Goal: Information Seeking & Learning: Learn about a topic

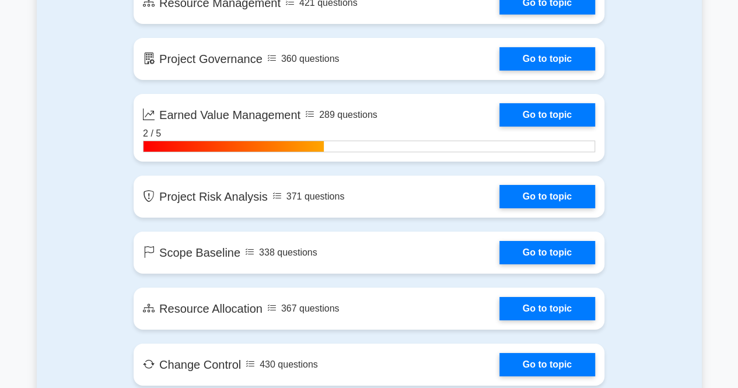
scroll to position [1966, 0]
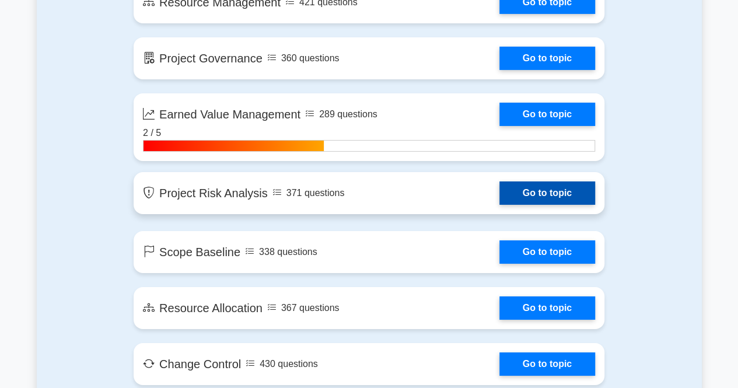
click at [526, 197] on link "Go to topic" at bounding box center [547, 192] width 96 height 23
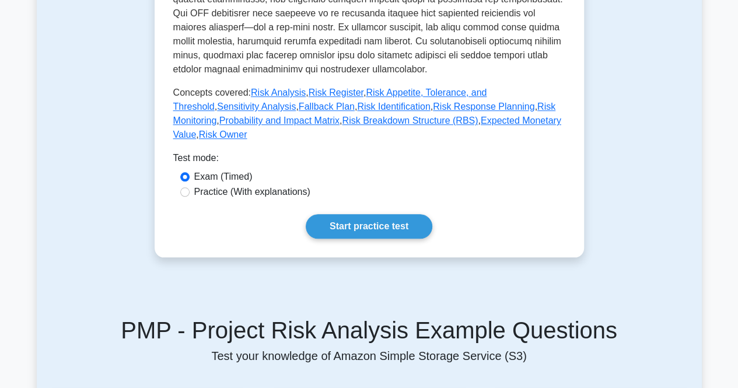
scroll to position [526, 0]
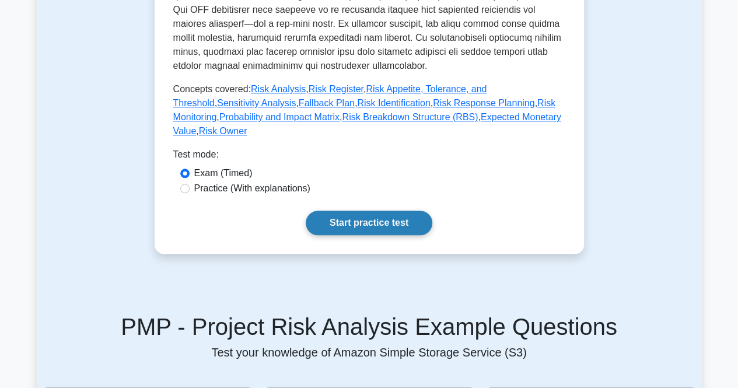
click at [350, 211] on link "Start practice test" at bounding box center [369, 223] width 127 height 24
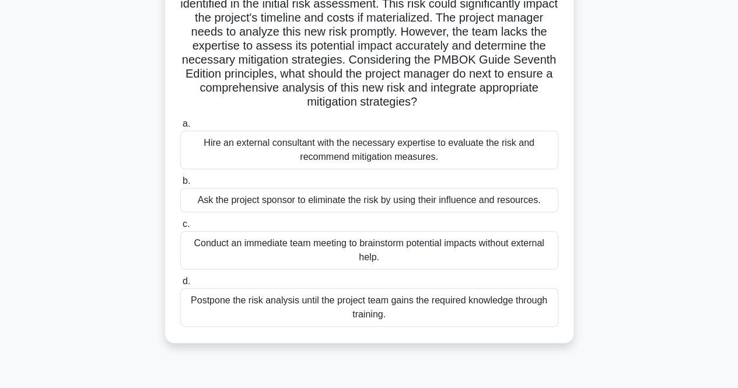
scroll to position [130, 0]
click at [330, 250] on div "Conduct an immediate team meeting to brainstorm potential impacts without exter…" at bounding box center [369, 249] width 378 height 38
click at [180, 227] on input "c. Conduct an immediate team meeting to brainstorm potential impacts without ex…" at bounding box center [180, 224] width 0 height 8
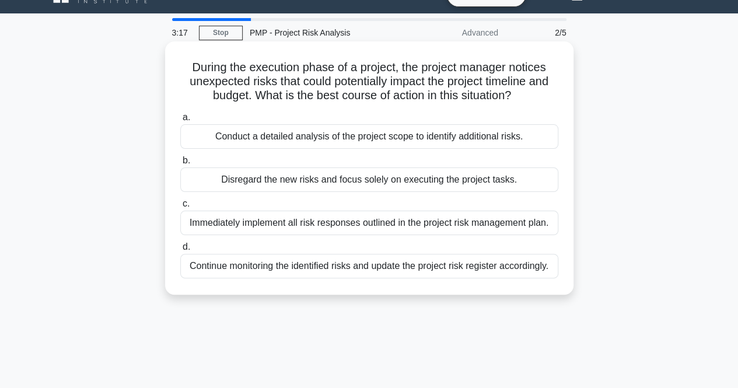
scroll to position [24, 0]
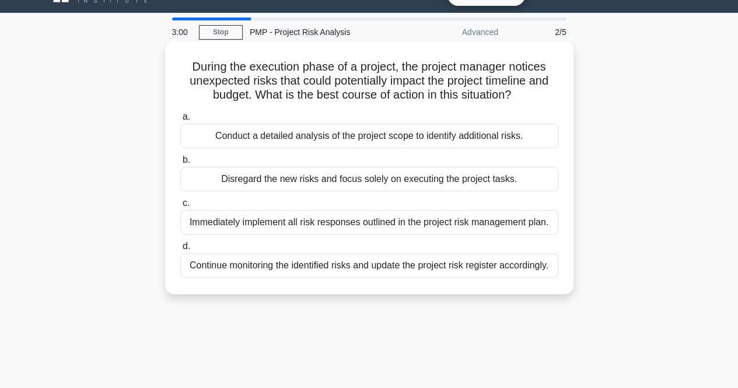
click at [374, 136] on div "Conduct a detailed analysis of the project scope to identify additional risks." at bounding box center [369, 136] width 378 height 24
click at [180, 121] on input "a. Conduct a detailed analysis of the project scope to identify additional risk…" at bounding box center [180, 117] width 0 height 8
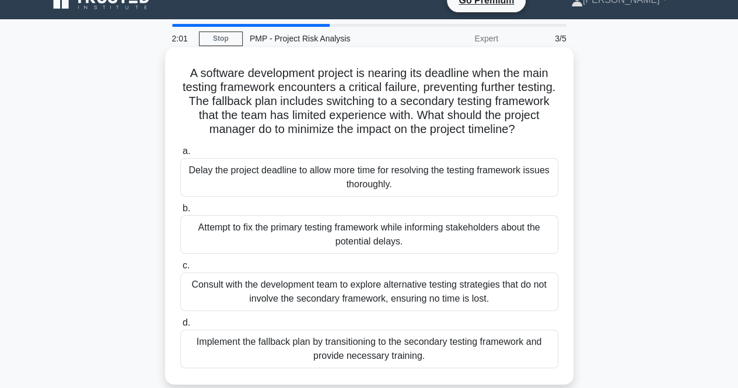
scroll to position [16, 0]
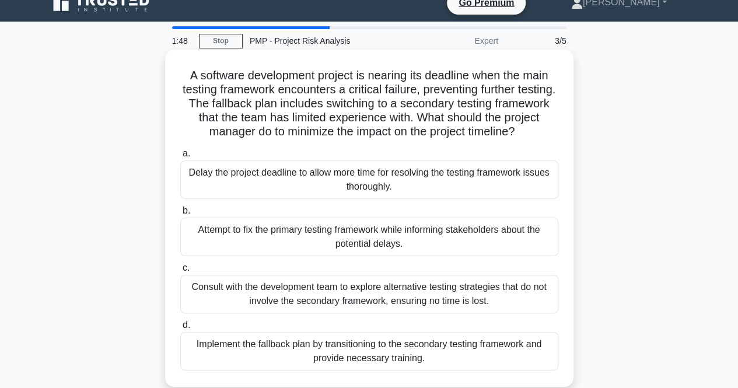
click at [395, 289] on div "Consult with the development team to explore alternative testing strategies tha…" at bounding box center [369, 294] width 378 height 38
click at [180, 272] on input "c. Consult with the development team to explore alternative testing strategies …" at bounding box center [180, 268] width 0 height 8
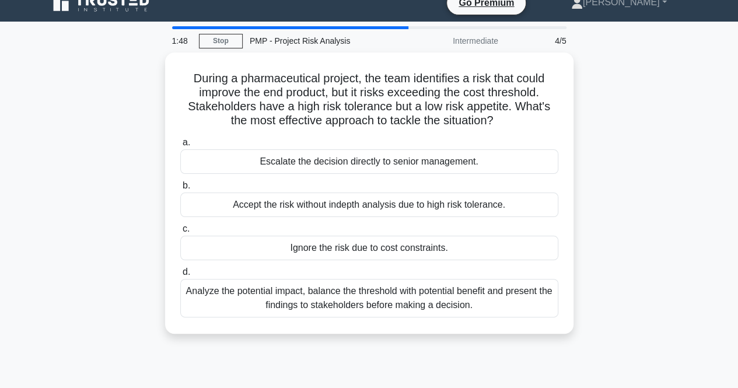
scroll to position [0, 0]
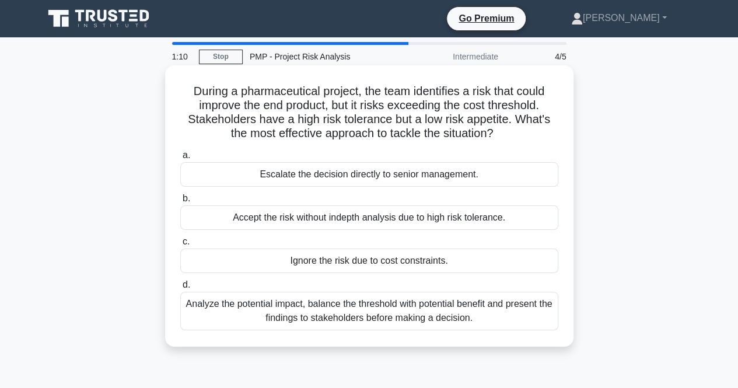
click at [461, 316] on div "Analyze the potential impact, balance the threshold with potential benefit and …" at bounding box center [369, 311] width 378 height 38
click at [180, 289] on input "d. Analyze the potential impact, balance the threshold with potential benefit a…" at bounding box center [180, 285] width 0 height 8
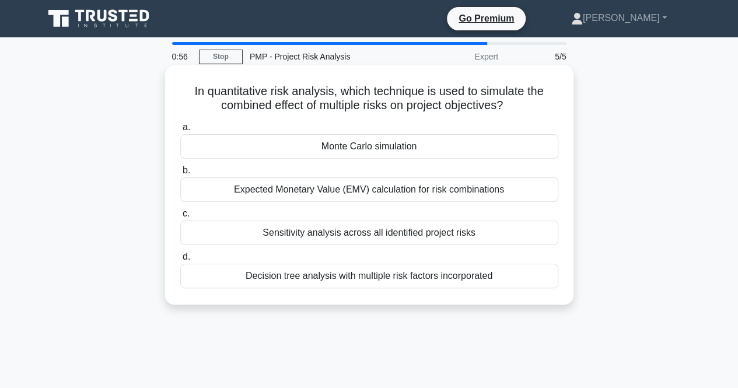
click at [353, 148] on div "Monte Carlo simulation" at bounding box center [369, 146] width 378 height 24
click at [180, 131] on input "a. Monte Carlo simulation" at bounding box center [180, 128] width 0 height 8
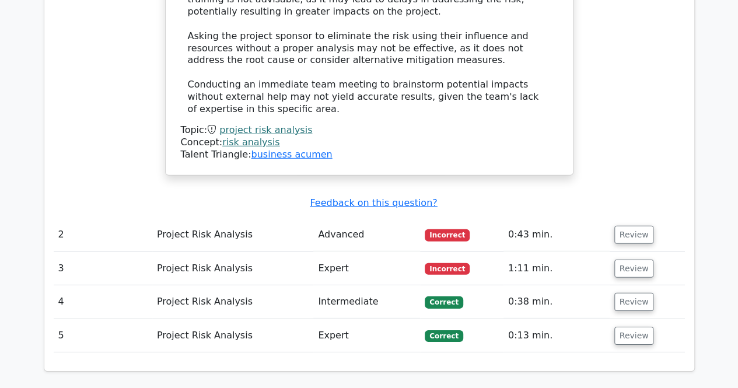
scroll to position [1636, 0]
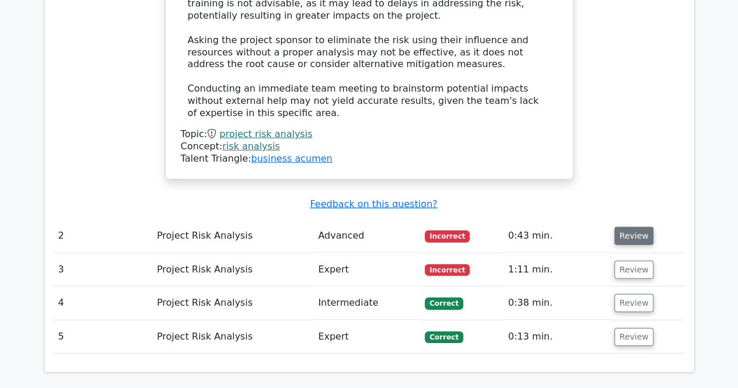
click at [625, 227] on button "Review" at bounding box center [634, 236] width 40 height 18
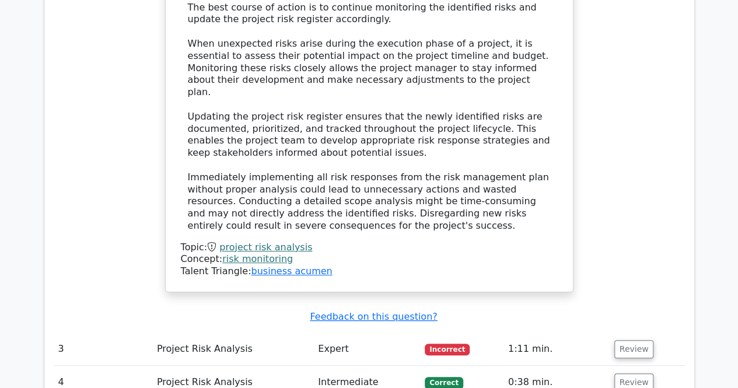
scroll to position [2193, 0]
click at [631, 339] on button "Review" at bounding box center [634, 348] width 40 height 18
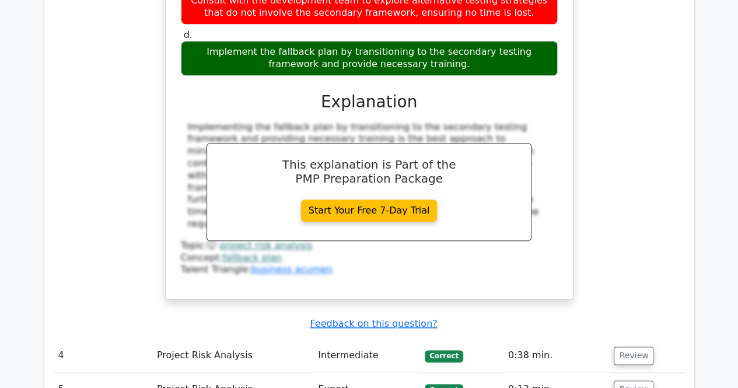
scroll to position [2796, 0]
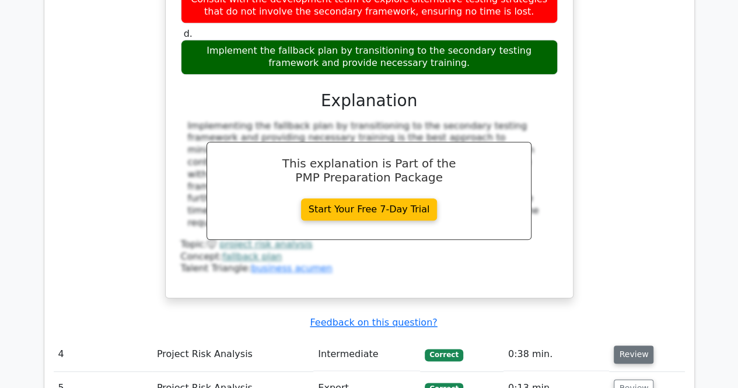
click at [626, 345] on button "Review" at bounding box center [634, 354] width 40 height 18
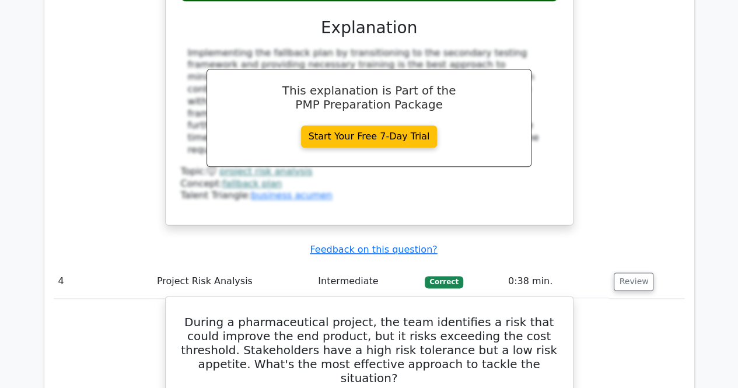
scroll to position [2907, 0]
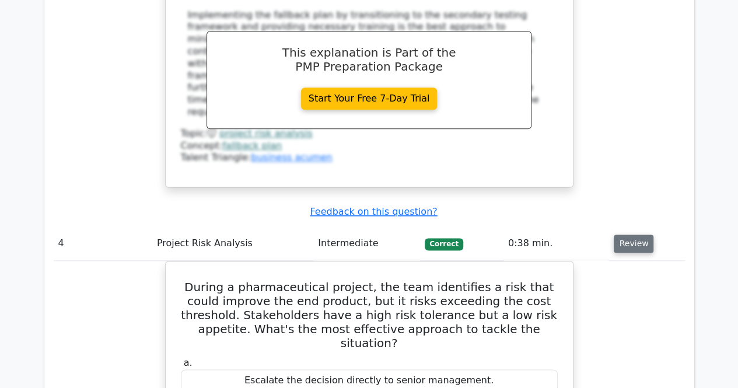
click at [623, 234] on button "Review" at bounding box center [634, 243] width 40 height 18
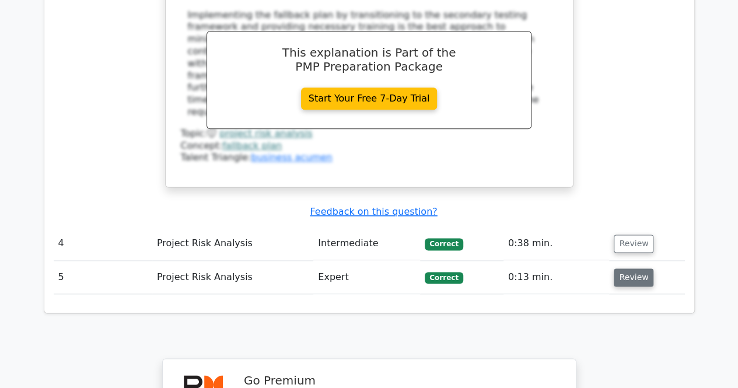
click at [631, 268] on button "Review" at bounding box center [634, 277] width 40 height 18
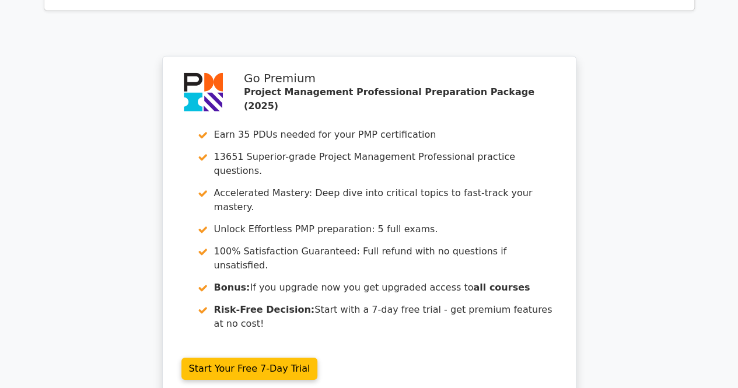
scroll to position [3912, 0]
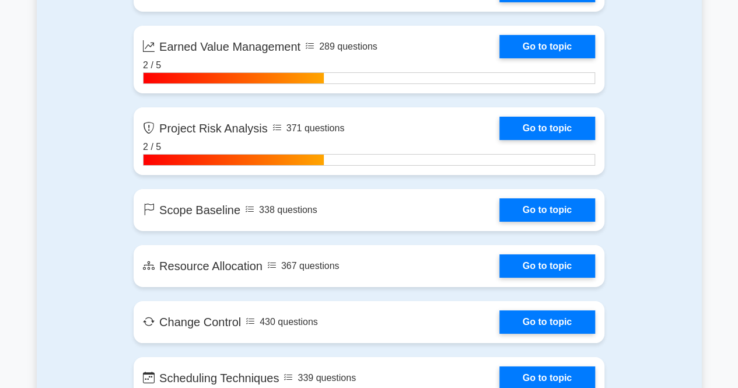
scroll to position [2028, 0]
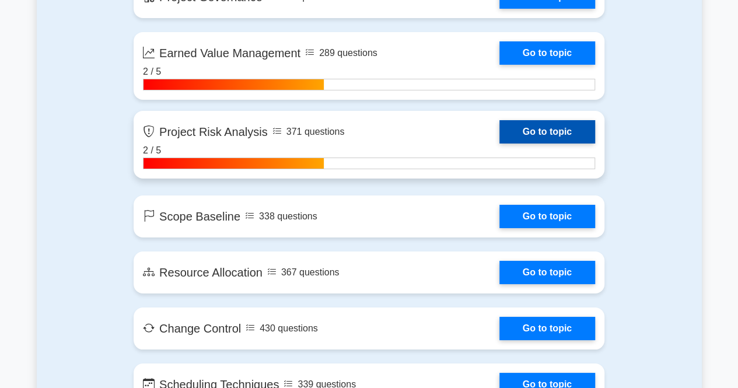
click at [528, 128] on link "Go to topic" at bounding box center [547, 131] width 96 height 23
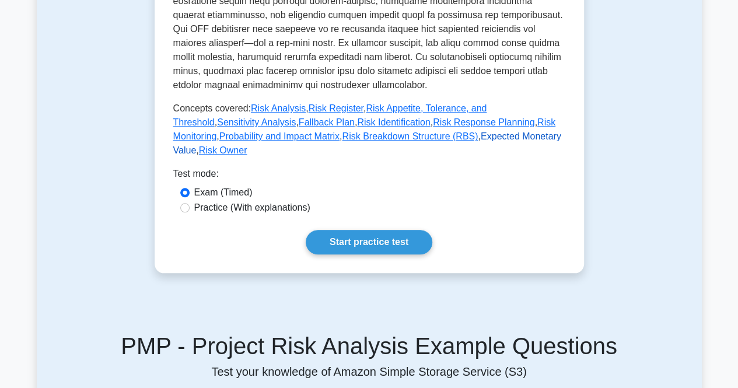
scroll to position [488, 0]
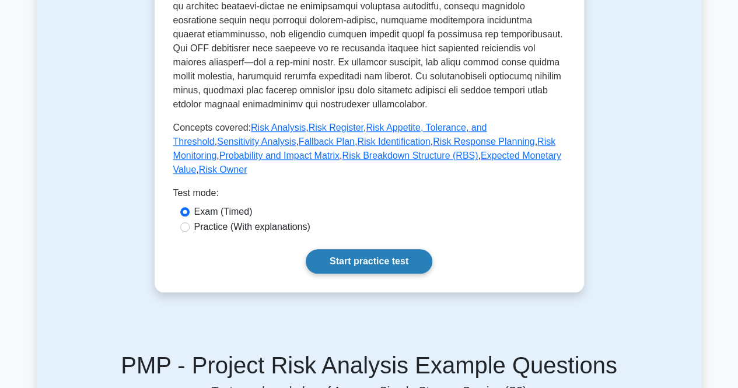
click at [343, 249] on link "Start practice test" at bounding box center [369, 261] width 127 height 24
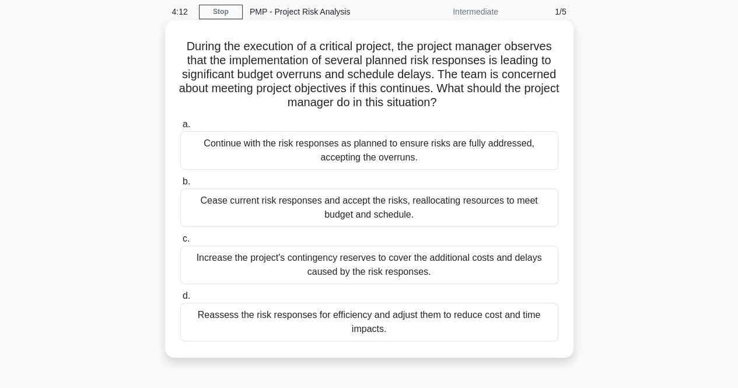
scroll to position [44, 0]
click at [302, 330] on div "Reassess the risk responses for efficiency and adjust them to reduce cost and t…" at bounding box center [369, 322] width 378 height 38
click at [180, 300] on input "d. Reassess the risk responses for efficiency and adjust them to reduce cost an…" at bounding box center [180, 297] width 0 height 8
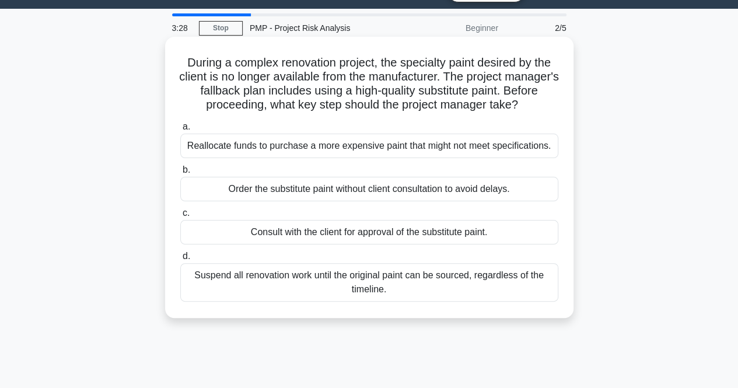
scroll to position [29, 0]
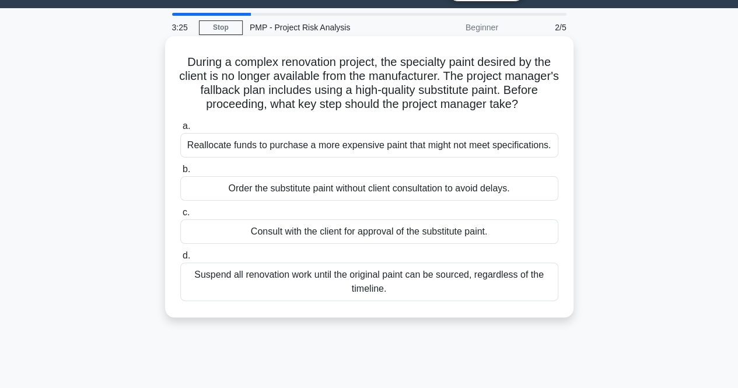
click at [405, 231] on div "Consult with the client for approval of the substitute paint." at bounding box center [369, 231] width 378 height 24
click at [180, 216] on input "c. Consult with the client for approval of the substitute paint." at bounding box center [180, 213] width 0 height 8
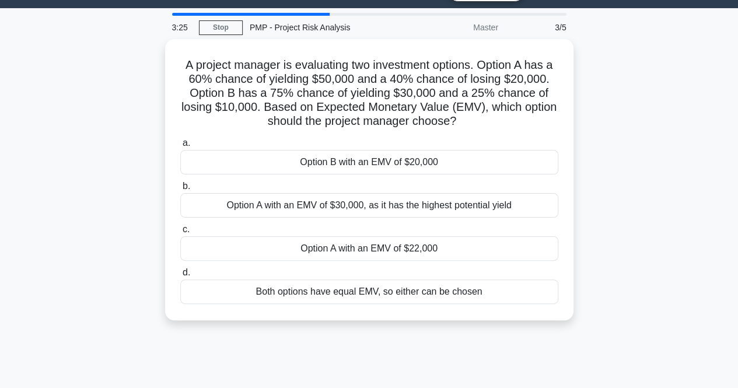
scroll to position [0, 0]
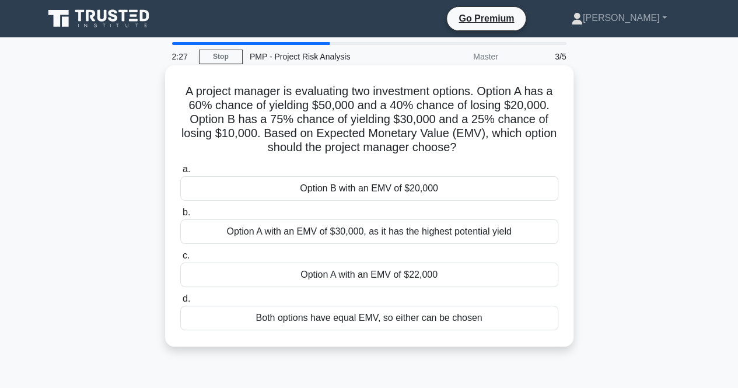
click at [334, 197] on div "Option B with an EMV of $20,000" at bounding box center [369, 188] width 378 height 24
click at [180, 173] on input "a. Option B with an EMV of $20,000" at bounding box center [180, 170] width 0 height 8
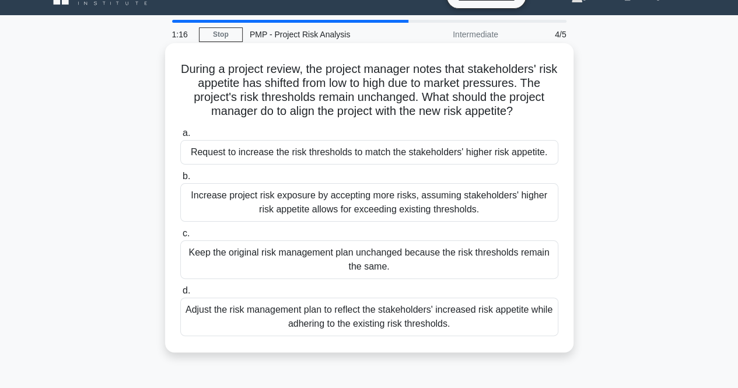
scroll to position [24, 0]
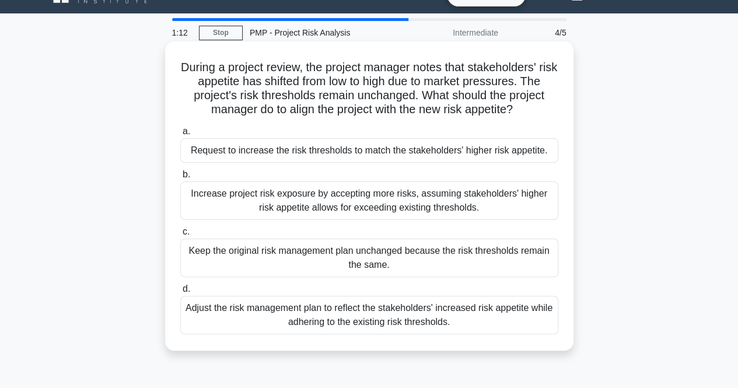
click at [336, 318] on div "Adjust the risk management plan to reflect the stakeholders' increased risk app…" at bounding box center [369, 315] width 378 height 38
click at [180, 293] on input "d. Adjust the risk management plan to reflect the stakeholders' increased risk …" at bounding box center [180, 289] width 0 height 8
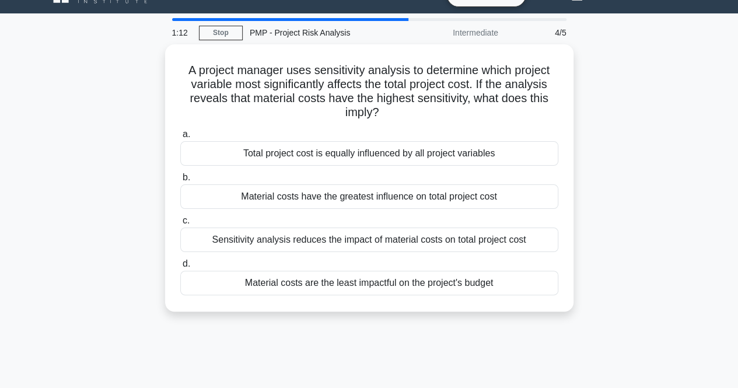
scroll to position [0, 0]
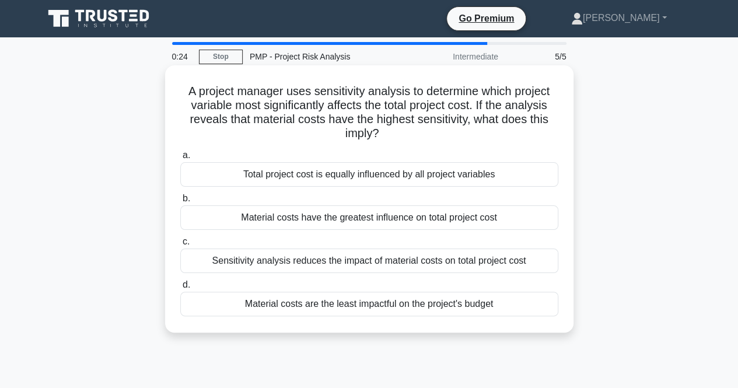
click at [392, 176] on div "Total project cost is equally influenced by all project variables" at bounding box center [369, 174] width 378 height 24
click at [180, 159] on input "a. Total project cost is equally influenced by all project variables" at bounding box center [180, 156] width 0 height 8
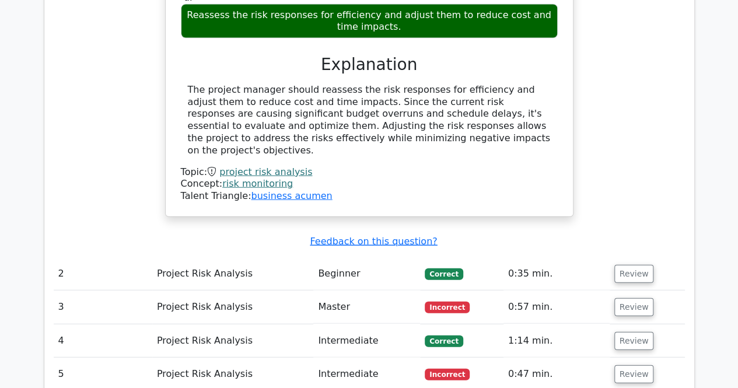
scroll to position [1267, 0]
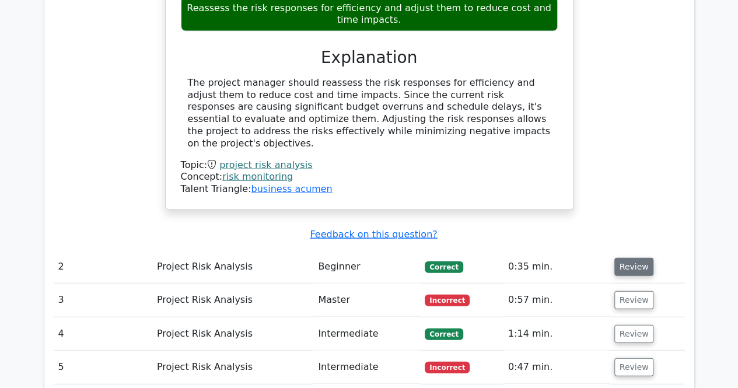
click at [637, 258] on button "Review" at bounding box center [634, 267] width 40 height 18
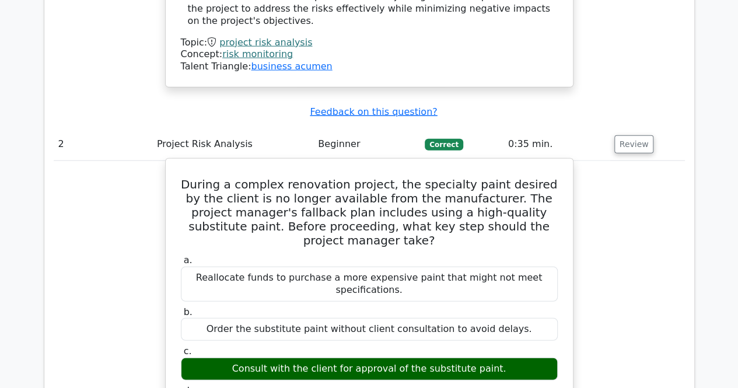
scroll to position [1395, 0]
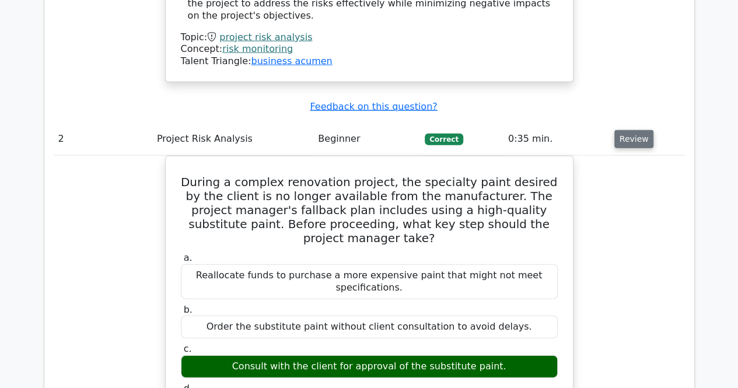
click at [631, 130] on button "Review" at bounding box center [634, 139] width 40 height 18
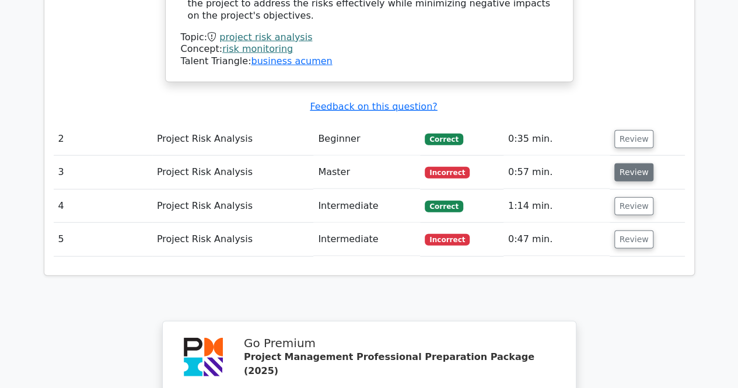
click at [635, 163] on button "Review" at bounding box center [634, 172] width 40 height 18
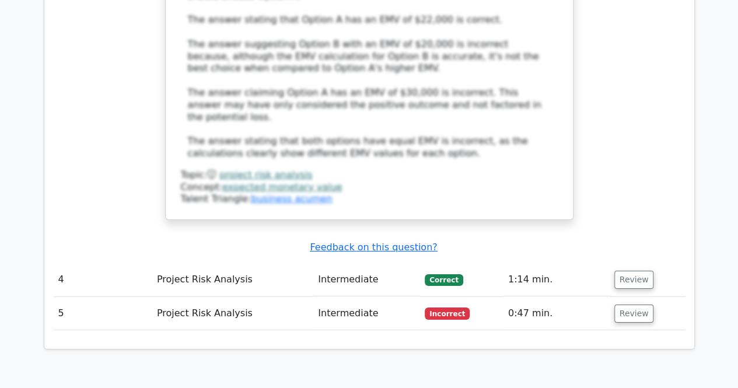
scroll to position [2082, 0]
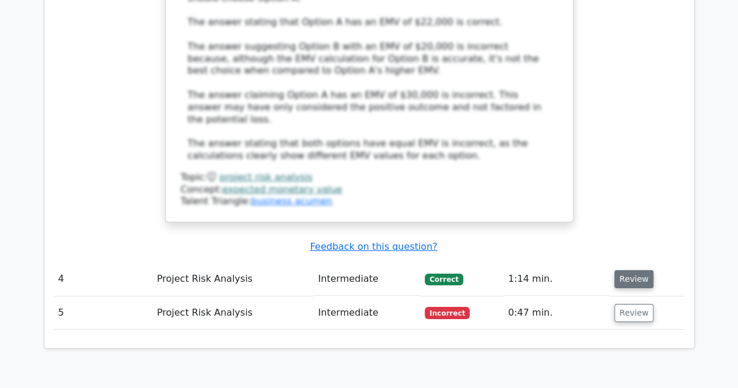
click at [624, 270] on button "Review" at bounding box center [634, 279] width 40 height 18
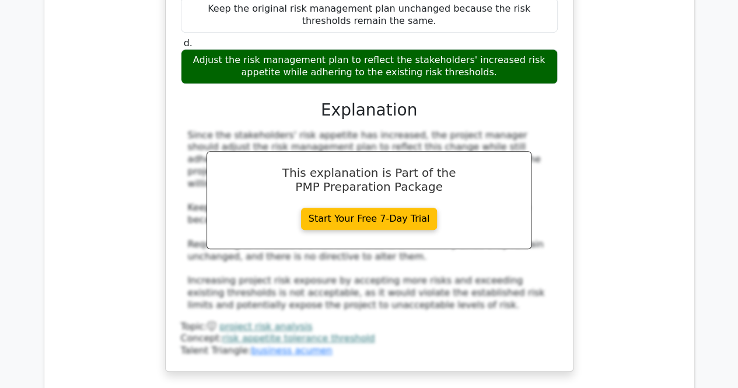
scroll to position [2667, 0]
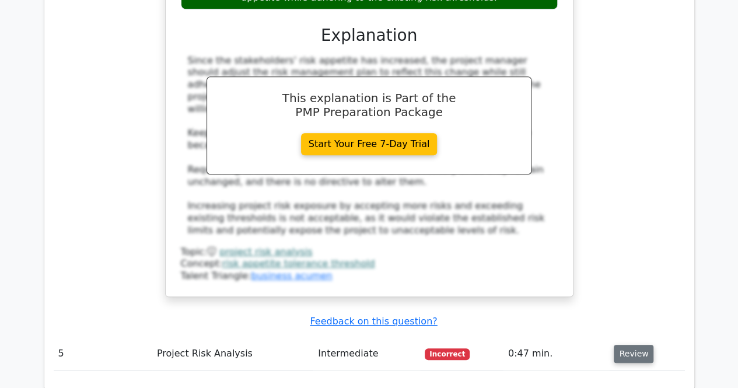
click at [631, 345] on button "Review" at bounding box center [634, 354] width 40 height 18
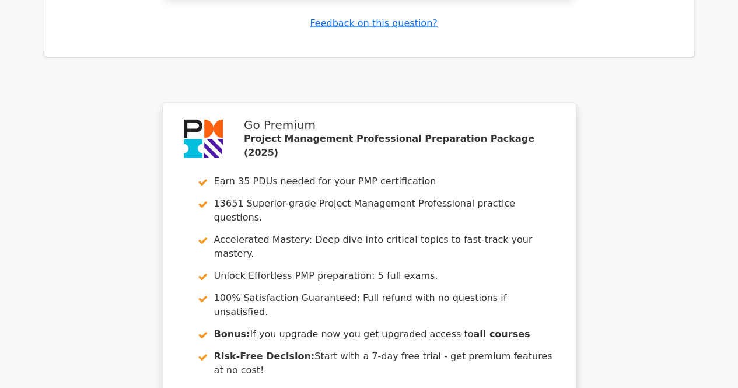
scroll to position [3522, 0]
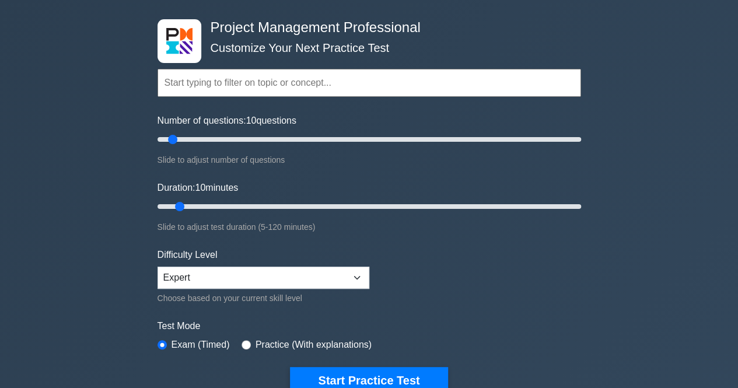
scroll to position [45, 0]
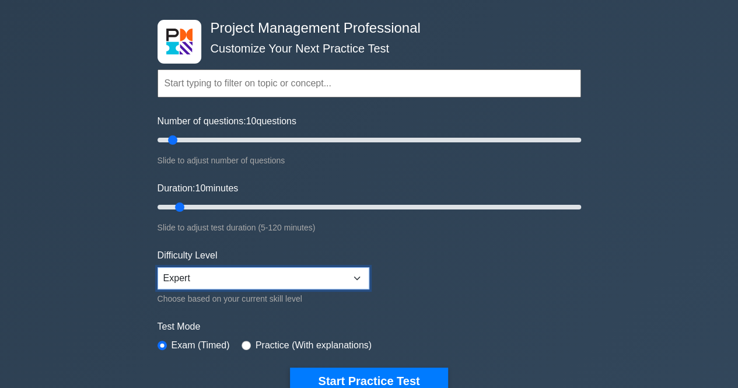
click at [330, 281] on select "Beginner Intermediate Expert" at bounding box center [263, 278] width 212 height 22
select select "intermediate"
click at [157, 267] on select "Beginner Intermediate Expert" at bounding box center [263, 278] width 212 height 22
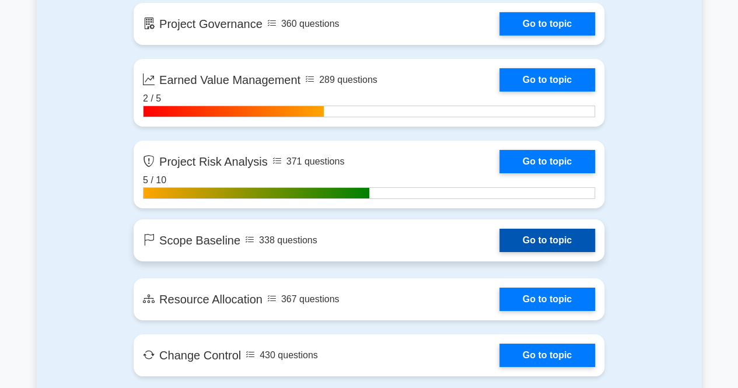
scroll to position [2001, 0]
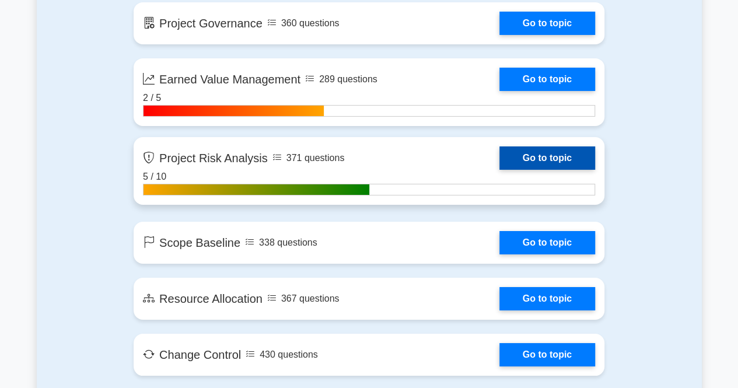
click at [540, 156] on link "Go to topic" at bounding box center [547, 157] width 96 height 23
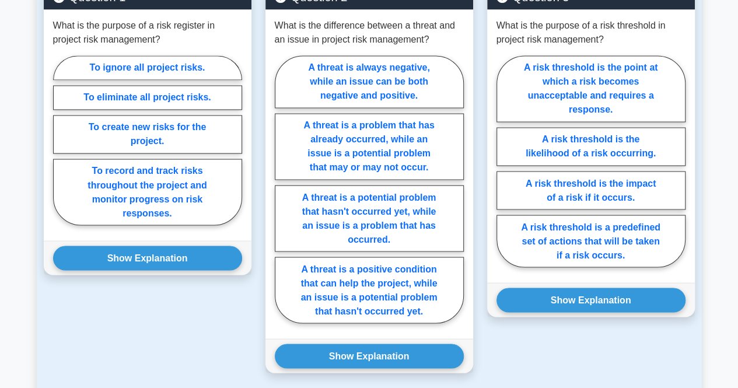
scroll to position [932, 0]
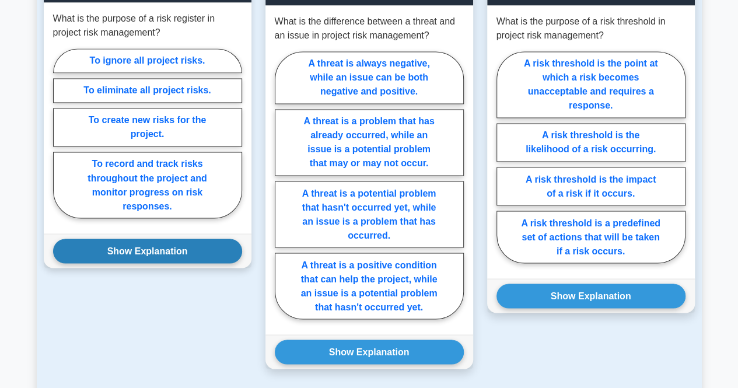
click at [169, 239] on button "Show Explanation" at bounding box center [147, 251] width 189 height 24
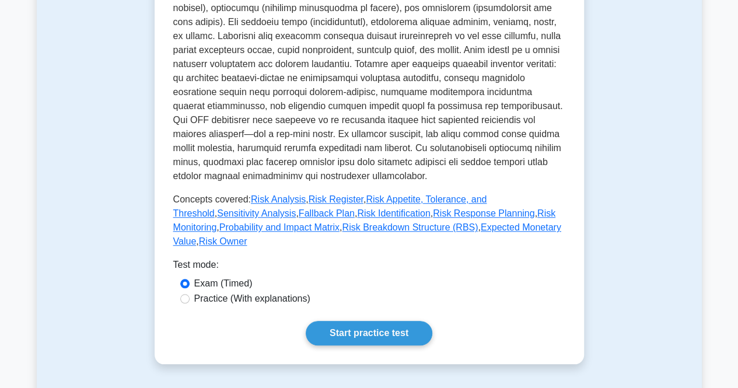
scroll to position [416, 0]
click at [353, 320] on link "Start practice test" at bounding box center [369, 332] width 127 height 24
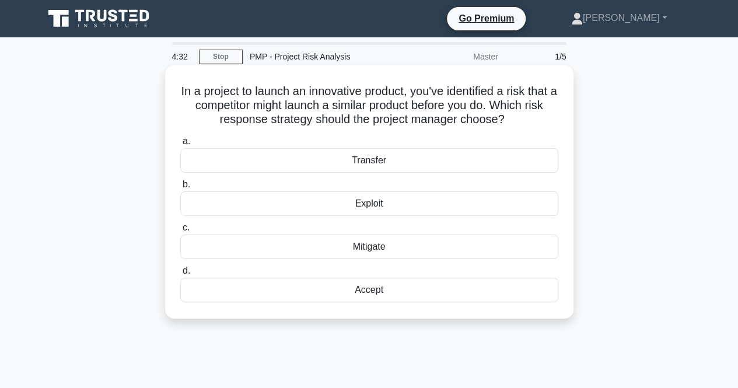
click at [377, 206] on div "Exploit" at bounding box center [369, 203] width 378 height 24
click at [180, 188] on input "b. Exploit" at bounding box center [180, 185] width 0 height 8
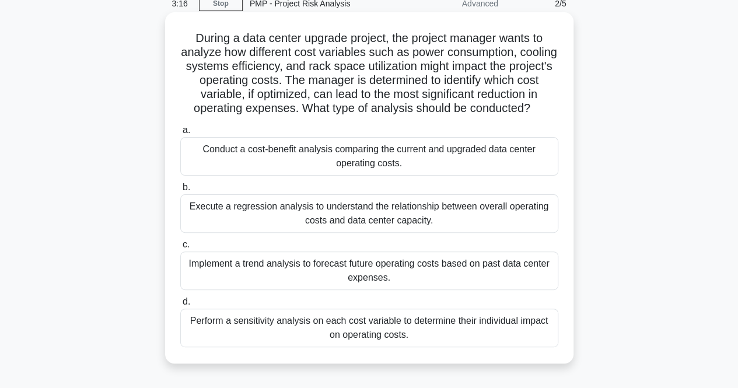
scroll to position [52, 0]
click at [435, 159] on div "Conduct a cost-benefit analysis comparing the current and upgraded data center …" at bounding box center [369, 157] width 378 height 38
click at [180, 135] on input "a. Conduct a cost-benefit analysis comparing the current and upgraded data cent…" at bounding box center [180, 131] width 0 height 8
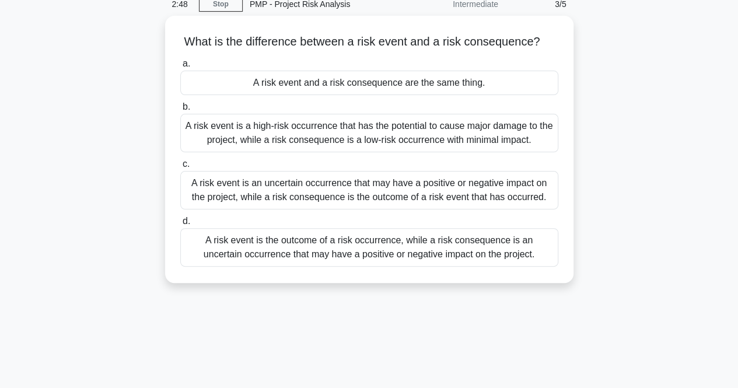
scroll to position [0, 0]
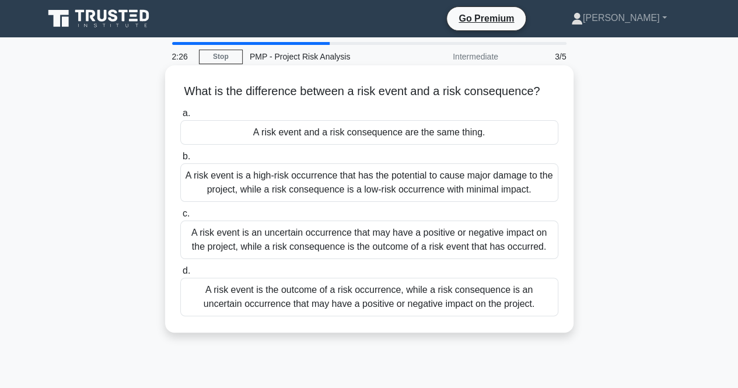
click at [449, 243] on div "A risk event is an uncertain occurrence that may have a positive or negative im…" at bounding box center [369, 239] width 378 height 38
click at [180, 218] on input "c. A risk event is an uncertain occurrence that may have a positive or negative…" at bounding box center [180, 214] width 0 height 8
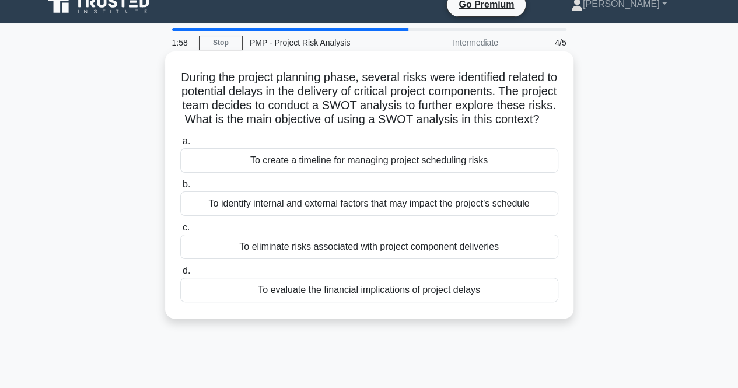
scroll to position [22, 0]
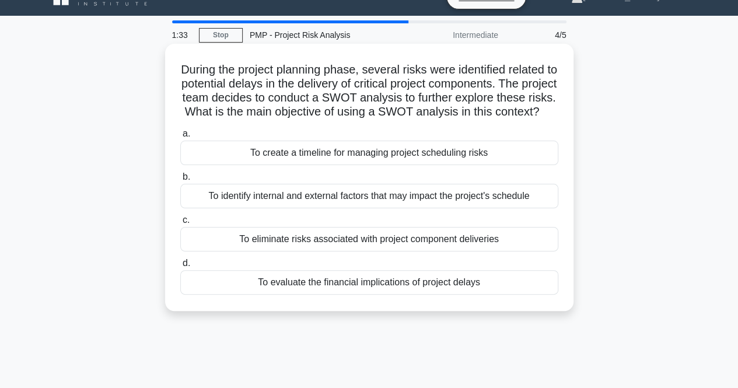
click at [310, 208] on div "To identify internal and external factors that may impact the project's schedule" at bounding box center [369, 196] width 378 height 24
click at [180, 181] on input "b. To identify internal and external factors that may impact the project's sche…" at bounding box center [180, 177] width 0 height 8
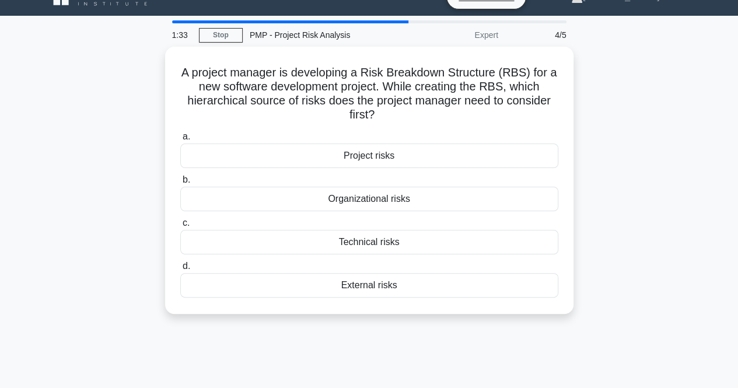
scroll to position [0, 0]
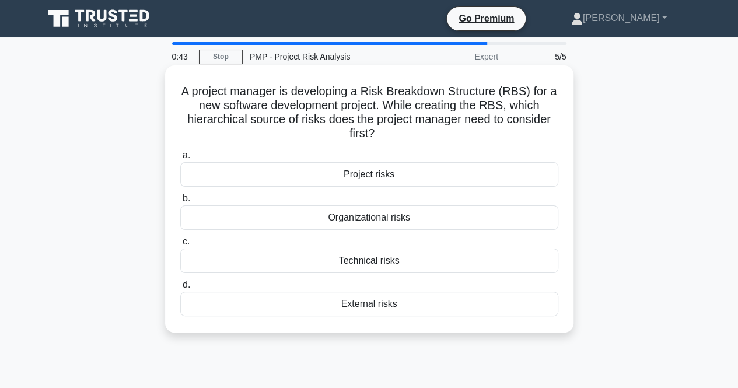
click at [377, 220] on div "Organizational risks" at bounding box center [369, 217] width 378 height 24
click at [180, 202] on input "b. Organizational risks" at bounding box center [180, 199] width 0 height 8
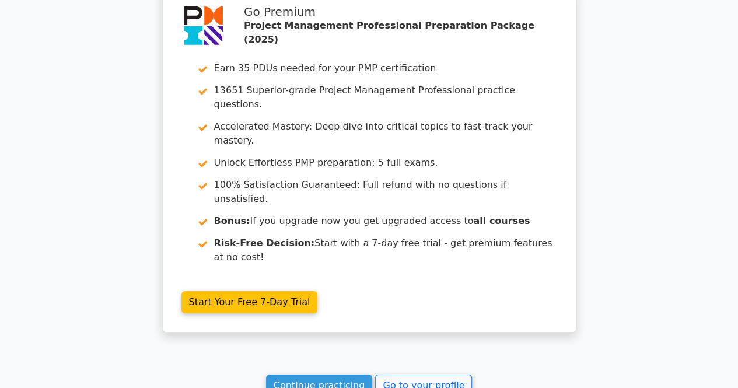
scroll to position [1966, 0]
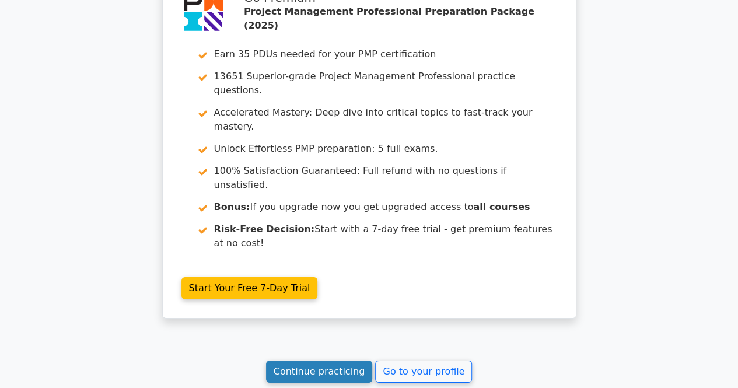
click at [315, 360] on link "Continue practicing" at bounding box center [319, 371] width 107 height 22
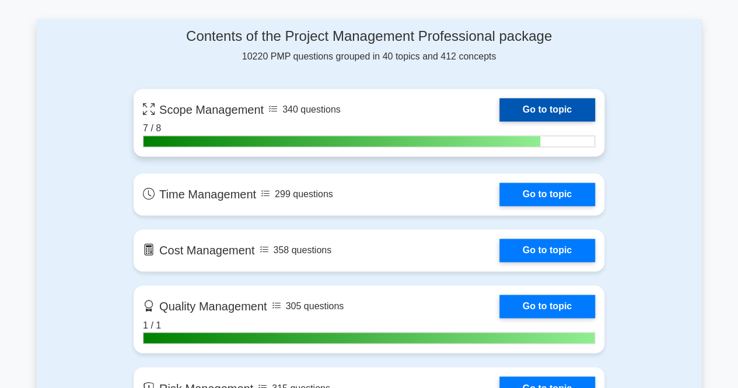
scroll to position [782, 0]
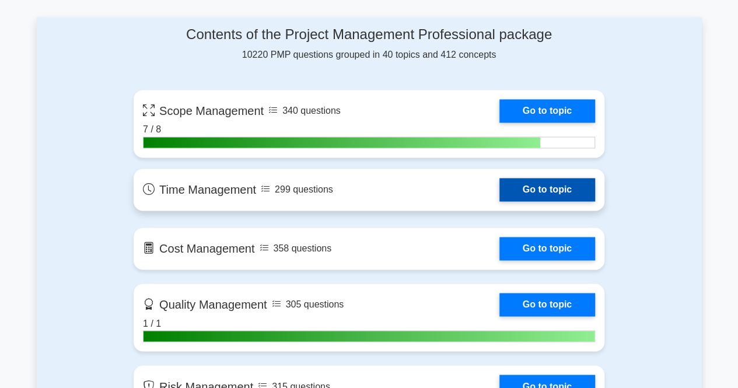
click at [538, 188] on link "Go to topic" at bounding box center [547, 189] width 96 height 23
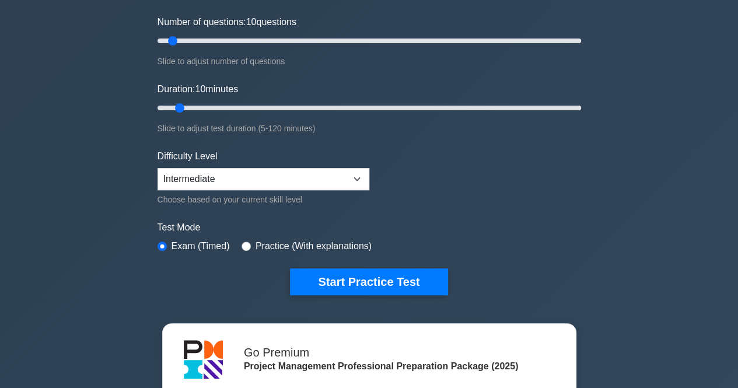
scroll to position [144, 0]
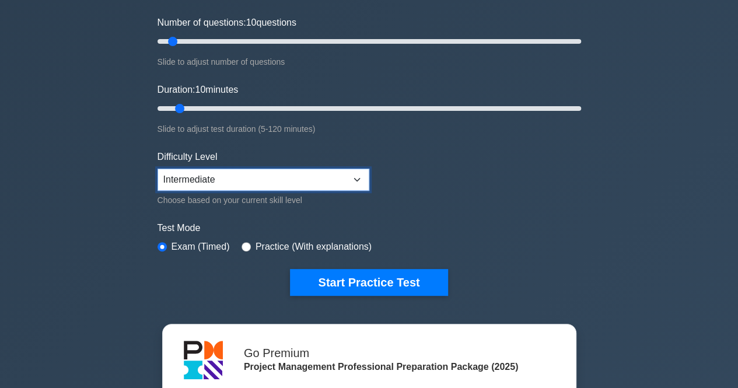
click at [341, 178] on select "Beginner Intermediate Expert" at bounding box center [263, 180] width 212 height 22
click at [157, 169] on select "Beginner Intermediate Expert" at bounding box center [263, 180] width 212 height 22
click at [358, 177] on select "Beginner Intermediate Expert" at bounding box center [263, 180] width 212 height 22
select select "intermediate"
click at [157, 169] on select "Beginner Intermediate Expert" at bounding box center [263, 180] width 212 height 22
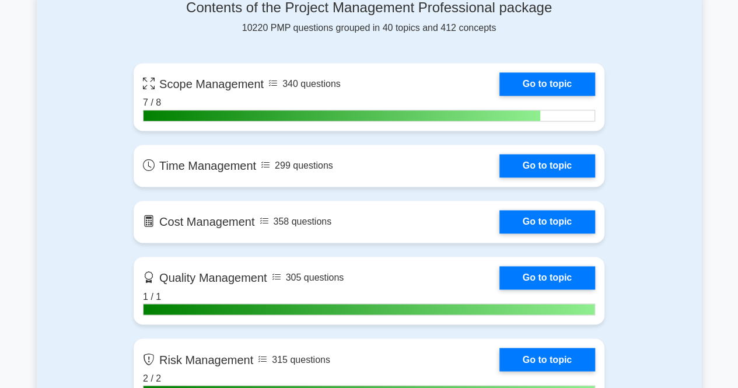
scroll to position [815, 0]
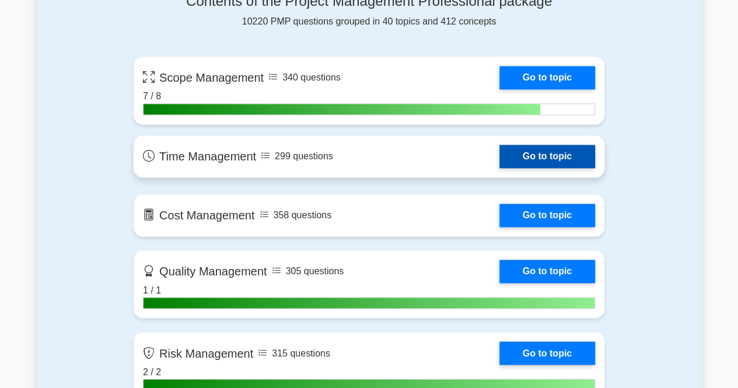
click at [548, 159] on link "Go to topic" at bounding box center [547, 156] width 96 height 23
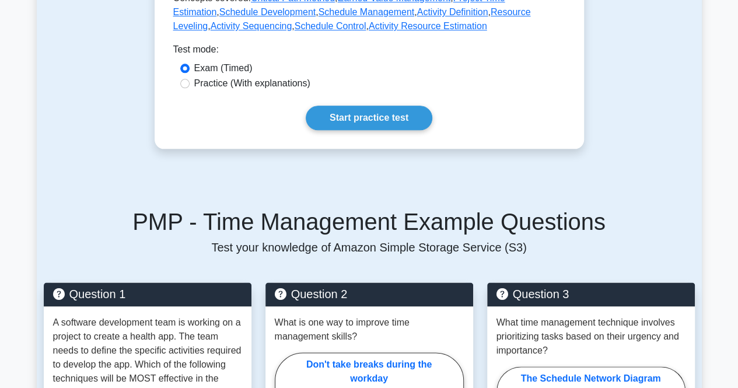
scroll to position [672, 0]
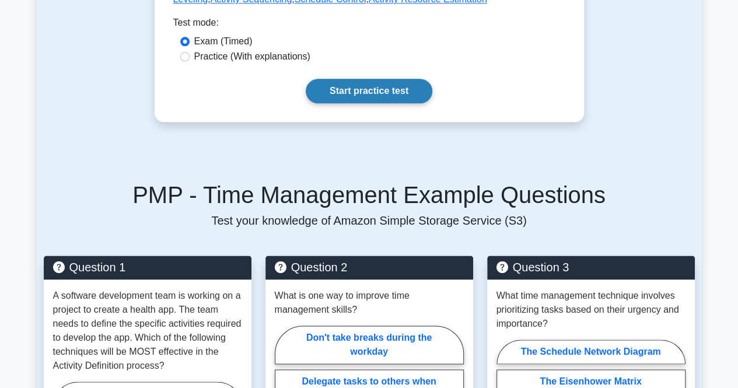
click at [338, 86] on link "Start practice test" at bounding box center [369, 91] width 127 height 24
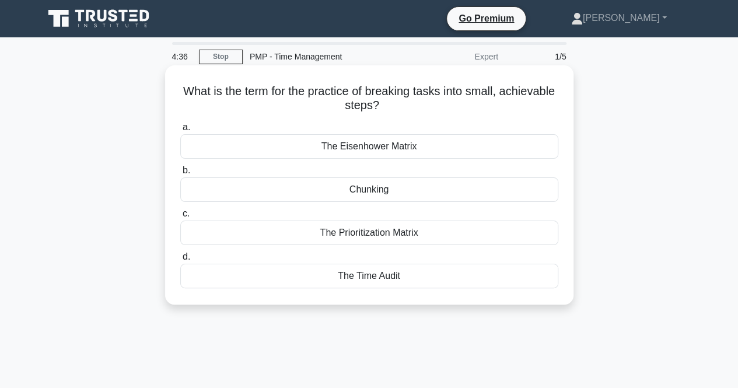
click at [386, 194] on div "Chunking" at bounding box center [369, 189] width 378 height 24
click at [180, 174] on input "b. Chunking" at bounding box center [180, 171] width 0 height 8
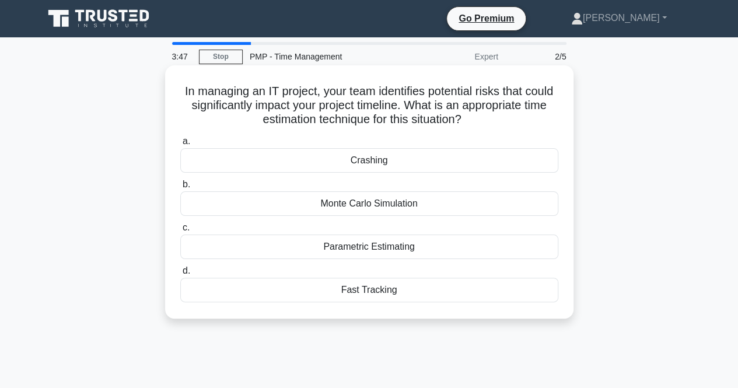
click at [377, 248] on div "Parametric Estimating" at bounding box center [369, 246] width 378 height 24
click at [180, 232] on input "c. Parametric Estimating" at bounding box center [180, 228] width 0 height 8
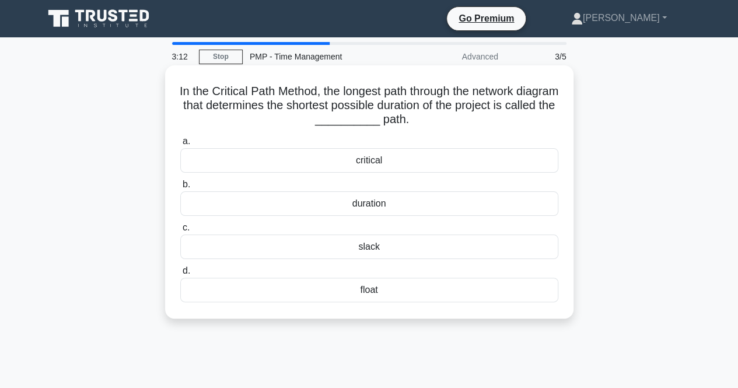
click at [349, 160] on div "critical" at bounding box center [369, 160] width 378 height 24
click at [180, 145] on input "a. critical" at bounding box center [180, 142] width 0 height 8
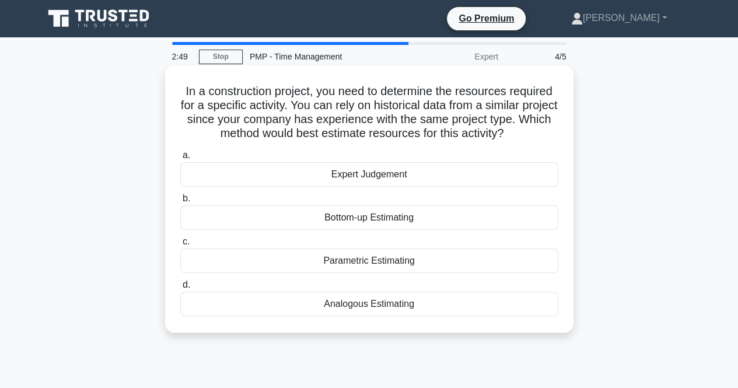
click at [359, 295] on div "Analogous Estimating" at bounding box center [369, 304] width 378 height 24
click at [180, 289] on input "d. Analogous Estimating" at bounding box center [180, 285] width 0 height 8
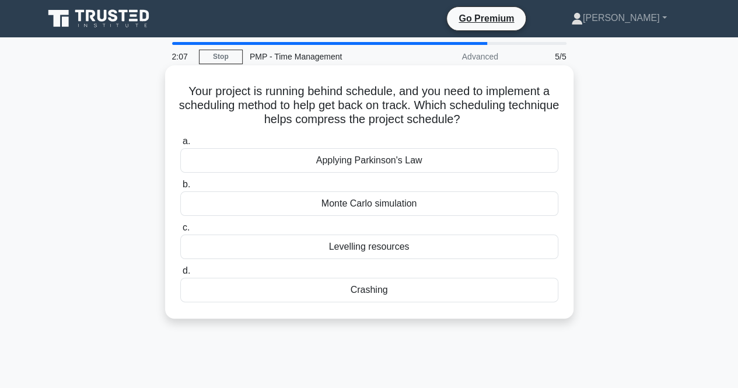
click at [362, 288] on div "Crashing" at bounding box center [369, 290] width 378 height 24
click at [180, 275] on input "d. Crashing" at bounding box center [180, 271] width 0 height 8
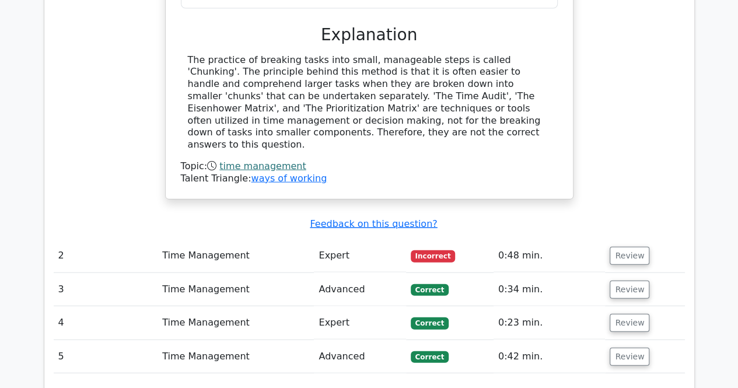
scroll to position [1191, 0]
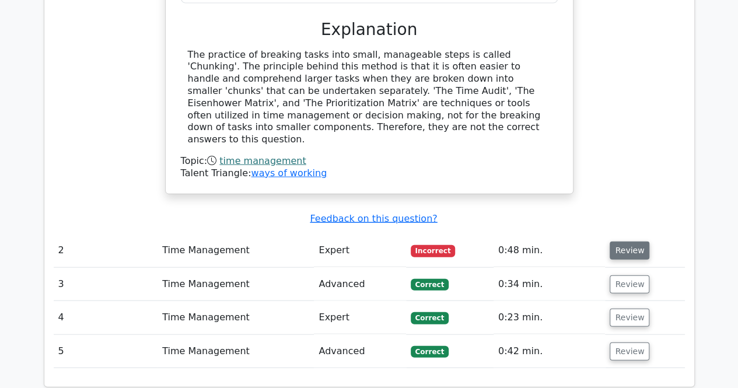
click at [628, 241] on button "Review" at bounding box center [630, 250] width 40 height 18
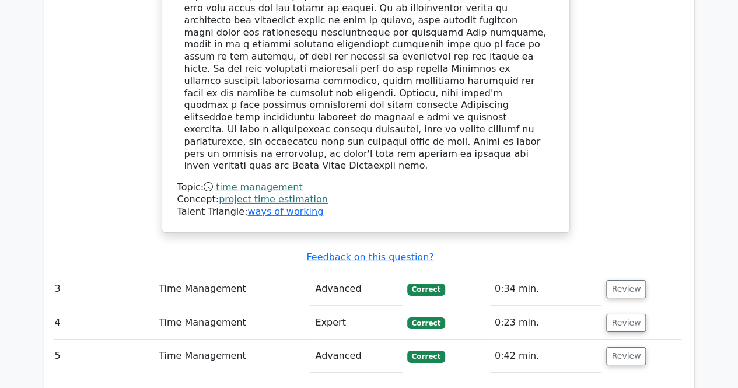
scroll to position [1771, 0]
click at [618, 279] on button "Review" at bounding box center [626, 288] width 40 height 18
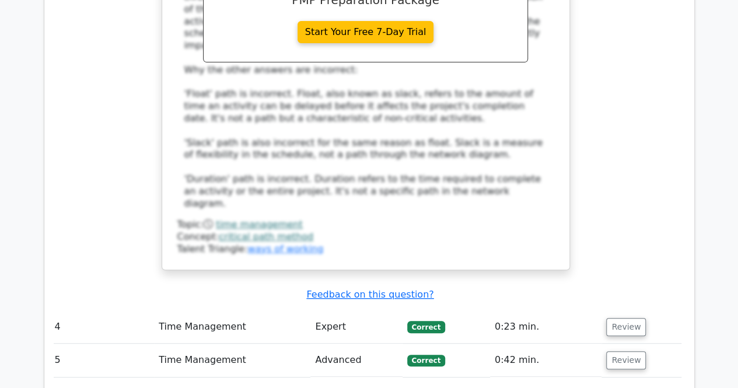
scroll to position [2402, 0]
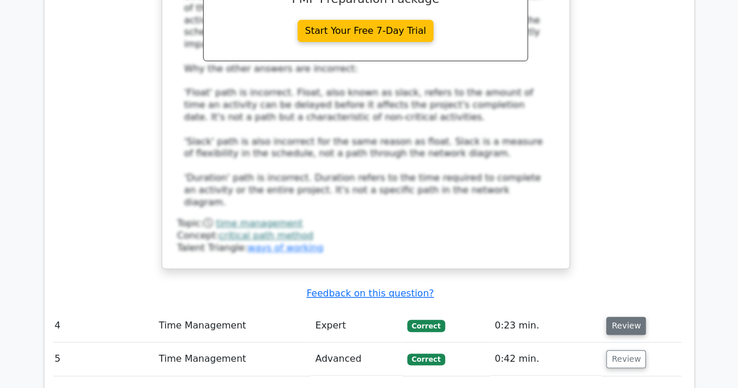
click at [618, 317] on button "Review" at bounding box center [626, 326] width 40 height 18
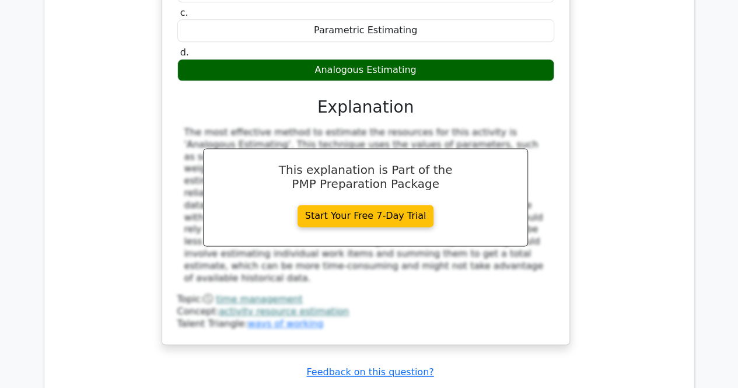
scroll to position [2926, 0]
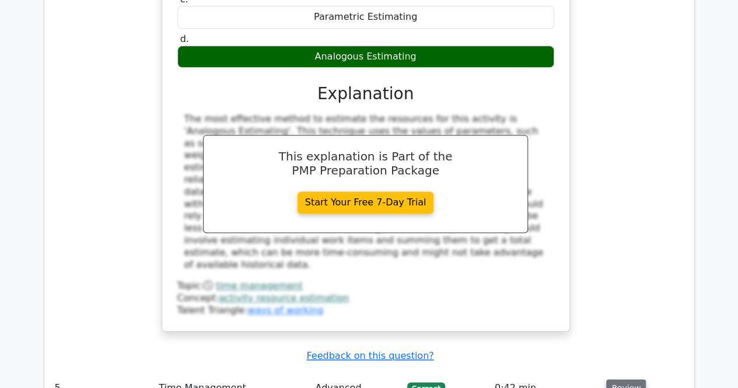
click at [614, 379] on button "Review" at bounding box center [626, 388] width 40 height 18
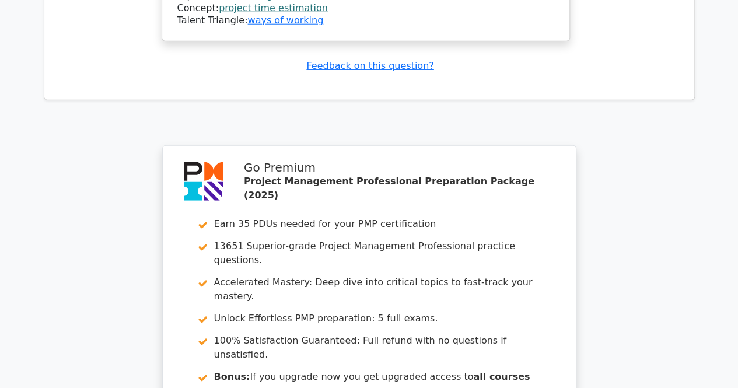
scroll to position [3815, 0]
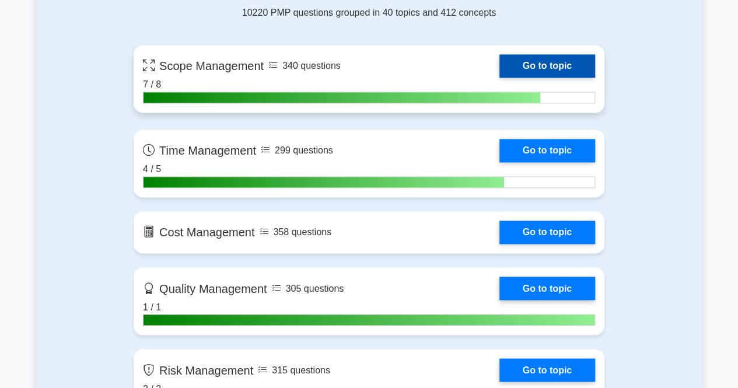
scroll to position [824, 0]
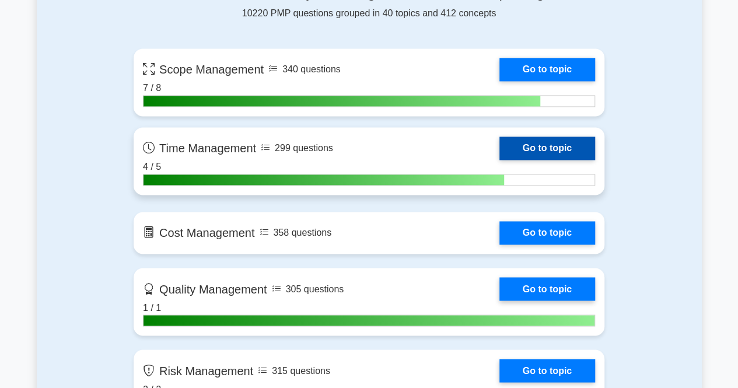
click at [529, 146] on link "Go to topic" at bounding box center [547, 147] width 96 height 23
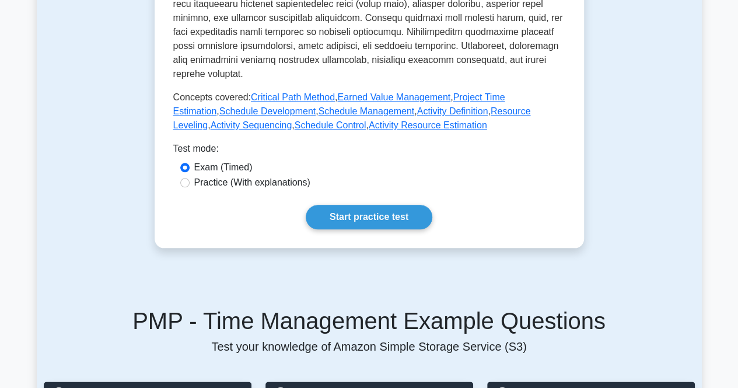
scroll to position [547, 0]
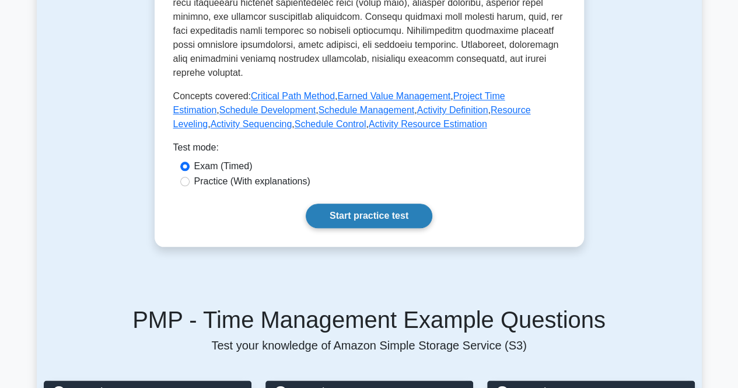
click at [372, 204] on link "Start practice test" at bounding box center [369, 216] width 127 height 24
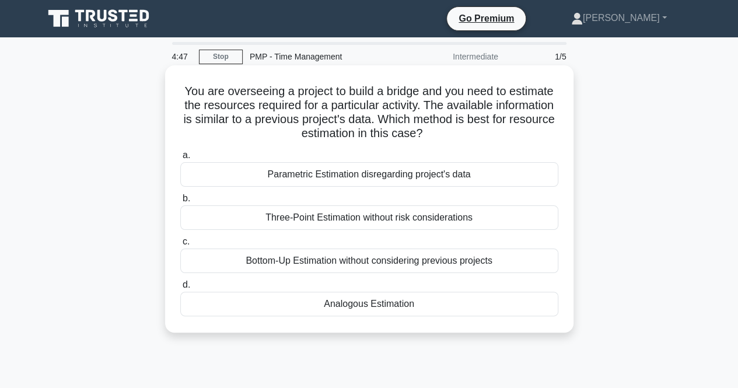
click at [226, 141] on h5 "You are overseeing a project to build a bridge and you need to estimate the res…" at bounding box center [369, 112] width 380 height 57
click at [349, 304] on div "Analogous Estimation" at bounding box center [369, 304] width 378 height 24
click at [180, 289] on input "d. Analogous Estimation" at bounding box center [180, 285] width 0 height 8
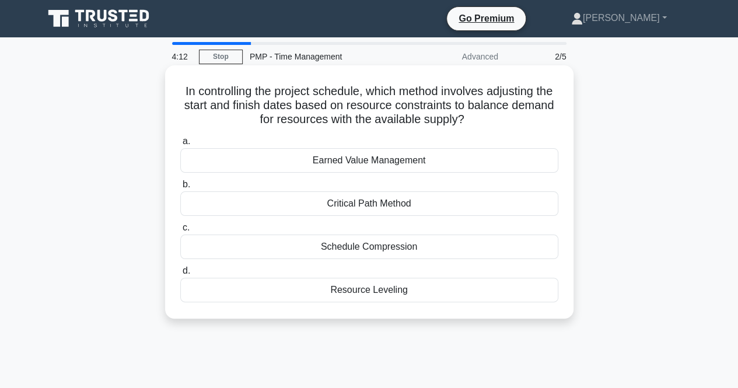
click at [338, 293] on div "Resource Leveling" at bounding box center [369, 290] width 378 height 24
click at [180, 275] on input "d. Resource Leveling" at bounding box center [180, 271] width 0 height 8
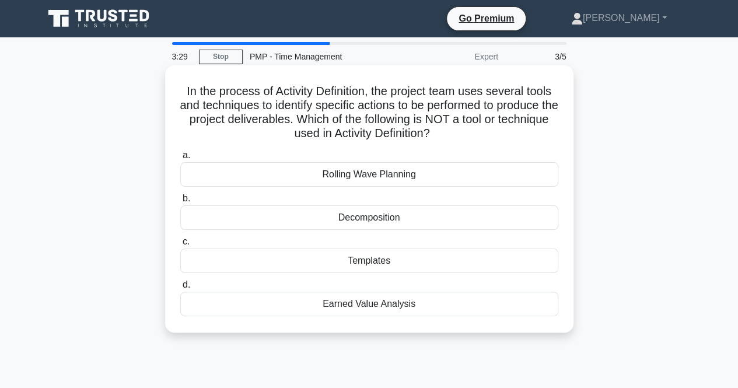
click at [356, 309] on div "Earned Value Analysis" at bounding box center [369, 304] width 378 height 24
click at [180, 289] on input "d. Earned Value Analysis" at bounding box center [180, 285] width 0 height 8
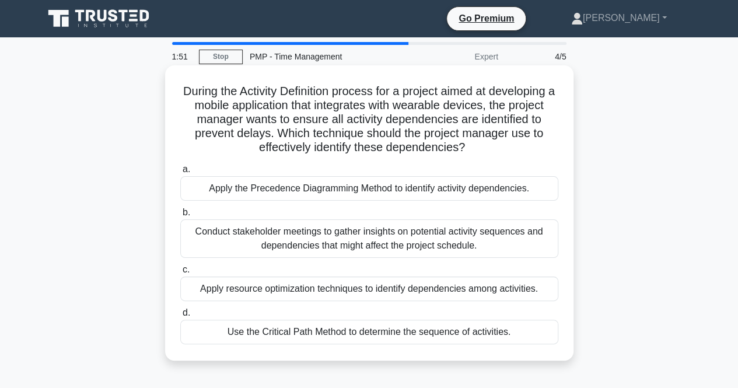
click at [369, 188] on div "Apply the Precedence Diagramming Method to identify activity dependencies." at bounding box center [369, 188] width 378 height 24
click at [180, 173] on input "a. Apply the Precedence Diagramming Method to identify activity dependencies." at bounding box center [180, 170] width 0 height 8
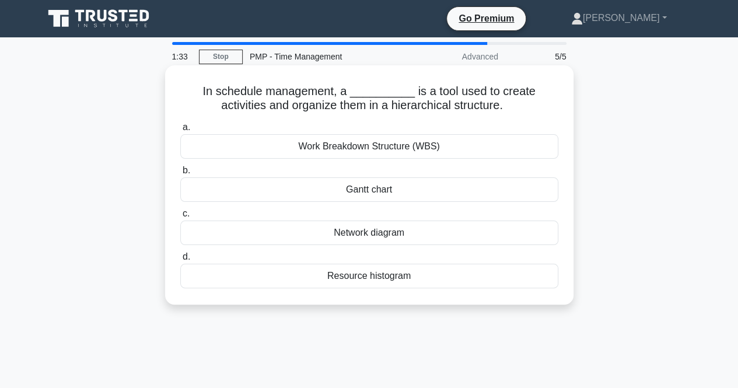
click at [351, 150] on div "Work Breakdown Structure (WBS)" at bounding box center [369, 146] width 378 height 24
click at [180, 131] on input "a. Work Breakdown Structure (WBS)" at bounding box center [180, 128] width 0 height 8
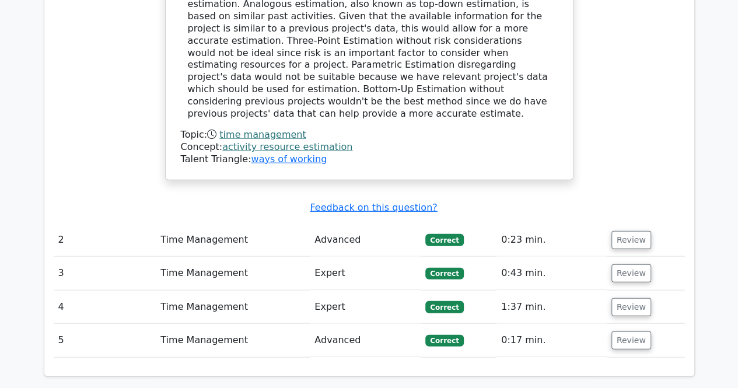
scroll to position [1305, 0]
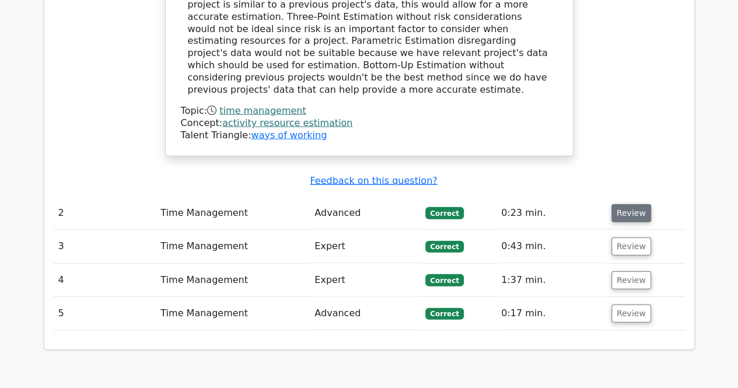
click at [626, 204] on button "Review" at bounding box center [631, 213] width 40 height 18
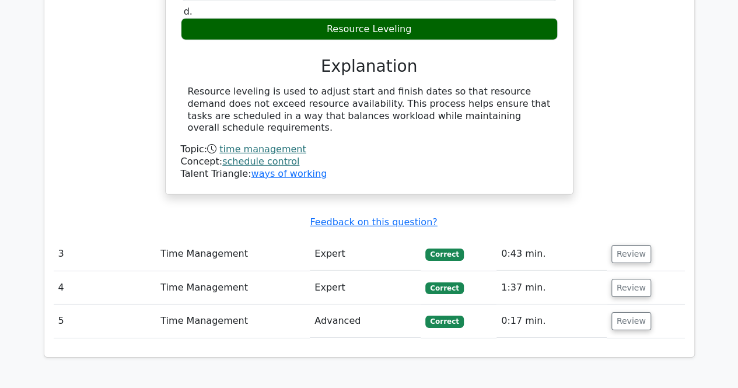
scroll to position [1735, 0]
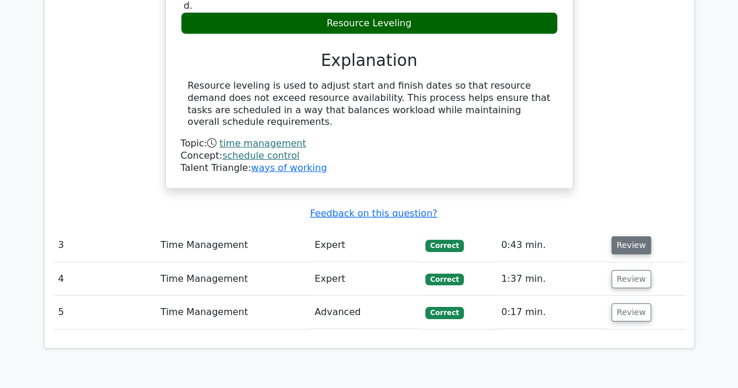
click at [630, 236] on button "Review" at bounding box center [631, 245] width 40 height 18
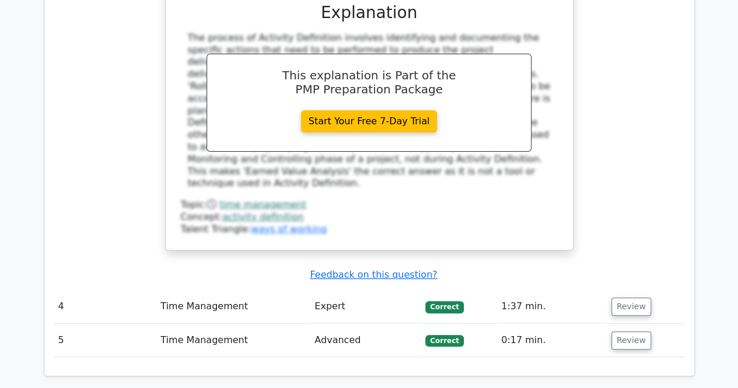
scroll to position [2247, 0]
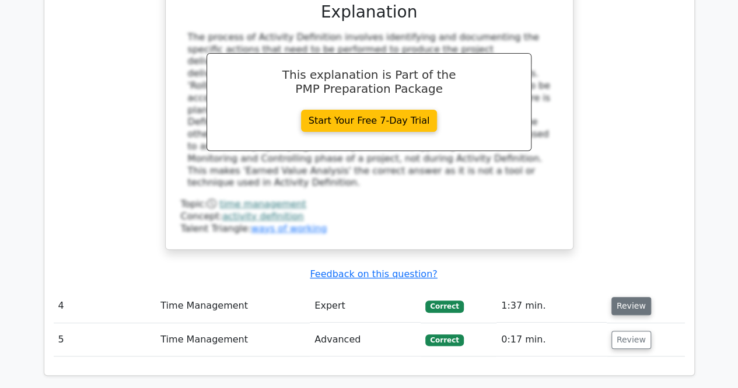
click at [614, 297] on button "Review" at bounding box center [631, 306] width 40 height 18
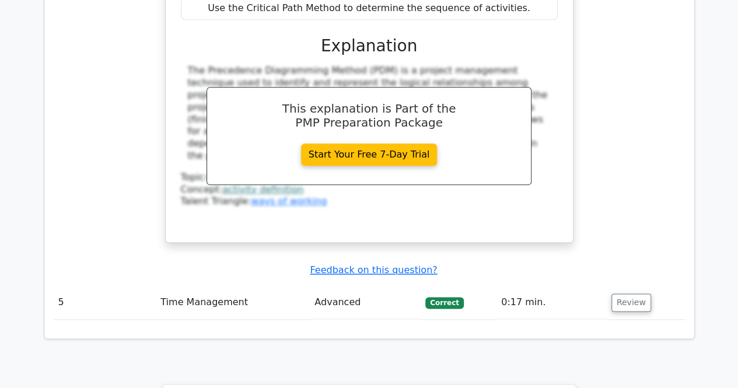
scroll to position [2835, 0]
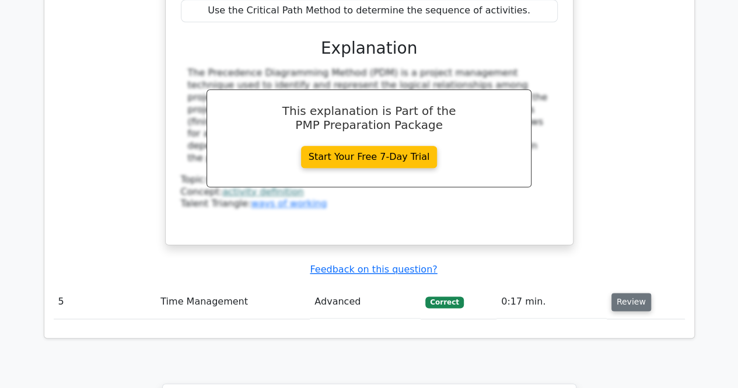
click at [633, 293] on button "Review" at bounding box center [631, 302] width 40 height 18
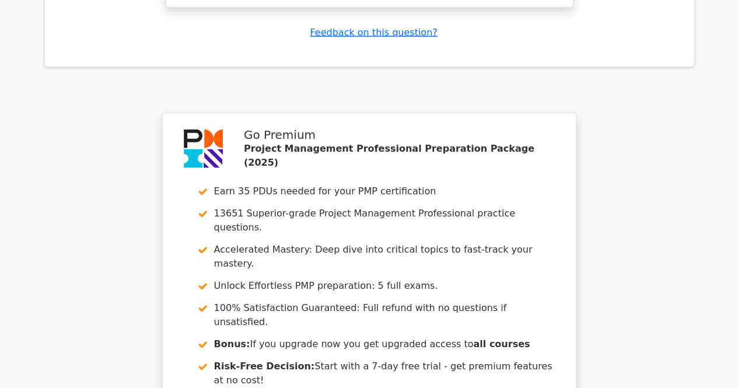
scroll to position [3732, 0]
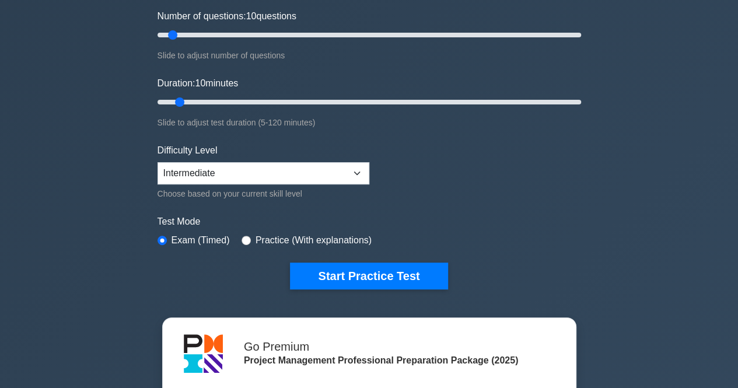
scroll to position [151, 0]
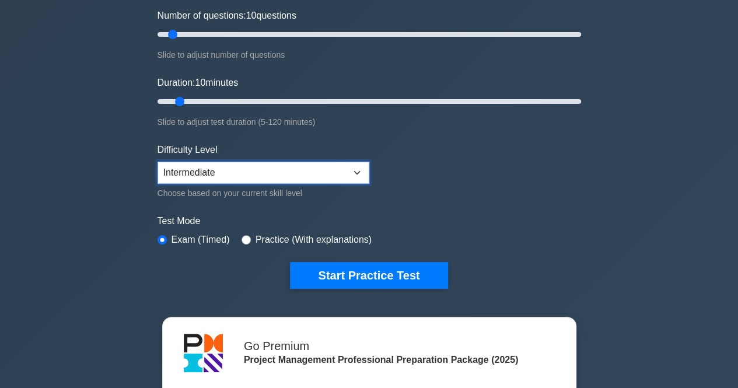
click at [335, 171] on select "Beginner Intermediate Expert" at bounding box center [263, 173] width 212 height 22
click at [157, 162] on select "Beginner Intermediate Expert" at bounding box center [263, 173] width 212 height 22
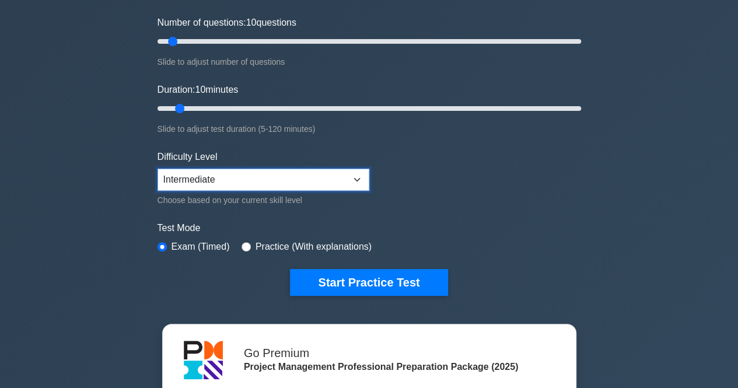
scroll to position [145, 0]
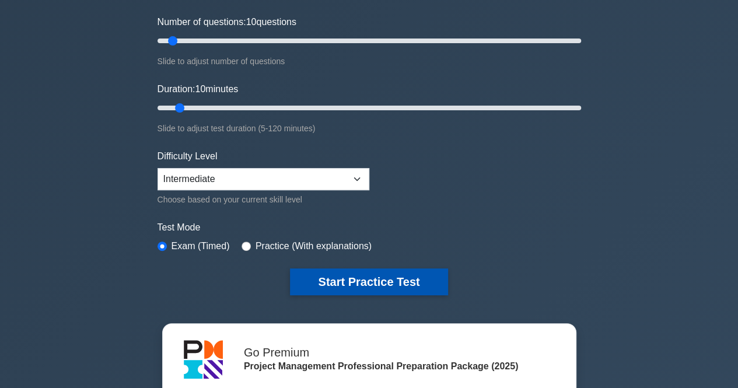
click at [369, 278] on button "Start Practice Test" at bounding box center [368, 281] width 157 height 27
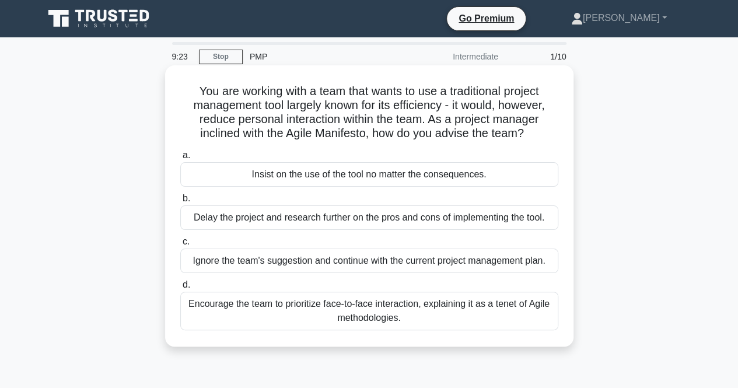
click at [460, 317] on div "Encourage the team to prioritize face-to-face interaction, explaining it as a t…" at bounding box center [369, 311] width 378 height 38
click at [180, 289] on input "d. Encourage the team to prioritize face-to-face interaction, explaining it as …" at bounding box center [180, 285] width 0 height 8
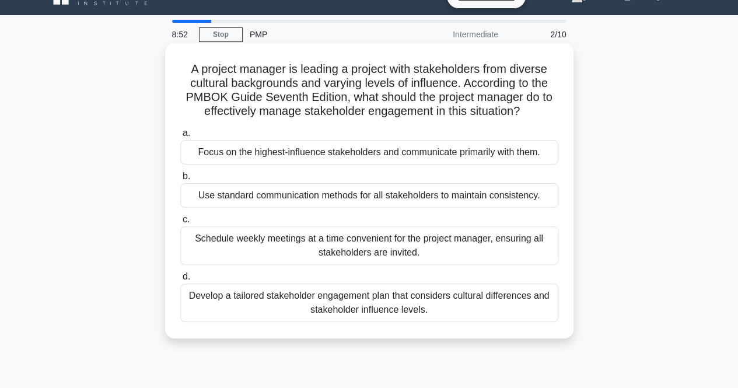
scroll to position [23, 0]
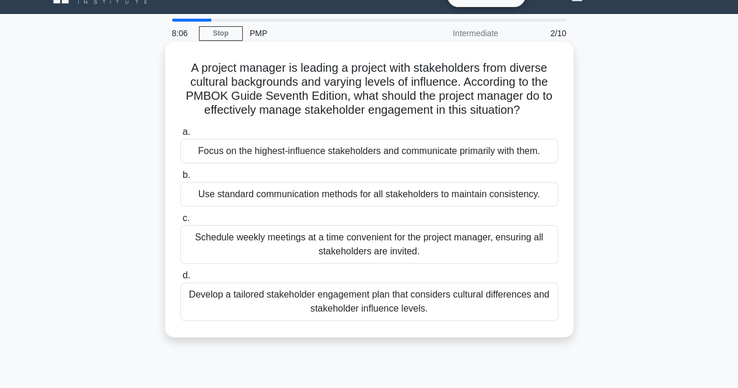
click at [387, 201] on div "Use standard communication methods for all stakeholders to maintain consistency." at bounding box center [369, 194] width 378 height 24
click at [180, 179] on input "b. Use standard communication methods for all stakeholders to maintain consiste…" at bounding box center [180, 175] width 0 height 8
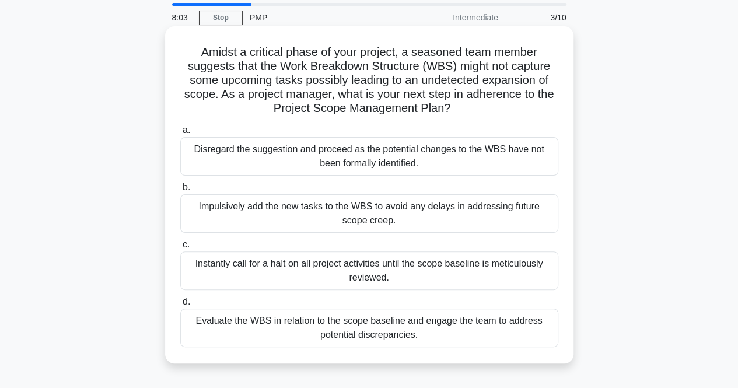
scroll to position [40, 0]
click at [367, 336] on div "Evaluate the WBS in relation to the scope baseline and engage the team to addre…" at bounding box center [369, 327] width 378 height 38
click at [180, 305] on input "d. Evaluate the WBS in relation to the scope baseline and engage the team to ad…" at bounding box center [180, 301] width 0 height 8
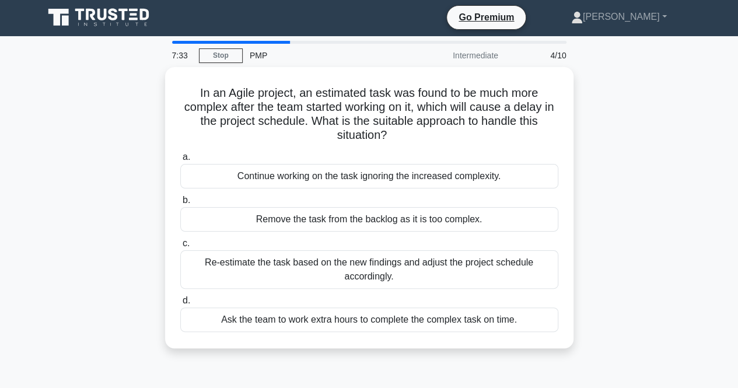
scroll to position [0, 0]
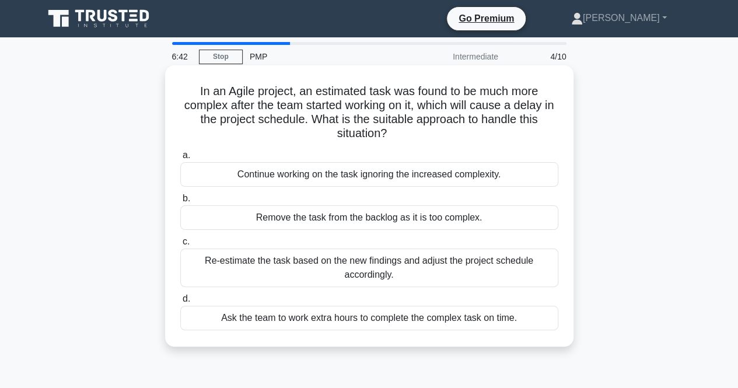
click at [329, 276] on div "Re-estimate the task based on the new findings and adjust the project schedule …" at bounding box center [369, 267] width 378 height 38
click at [180, 246] on input "c. Re-estimate the task based on the new findings and adjust the project schedu…" at bounding box center [180, 242] width 0 height 8
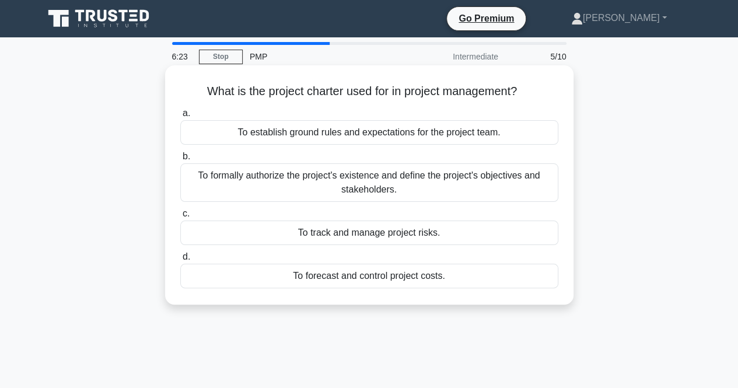
click at [324, 194] on div "To formally authorize the project's existence and define the project's objectiv…" at bounding box center [369, 182] width 378 height 38
click at [180, 160] on input "b. To formally authorize the project's existence and define the project's objec…" at bounding box center [180, 157] width 0 height 8
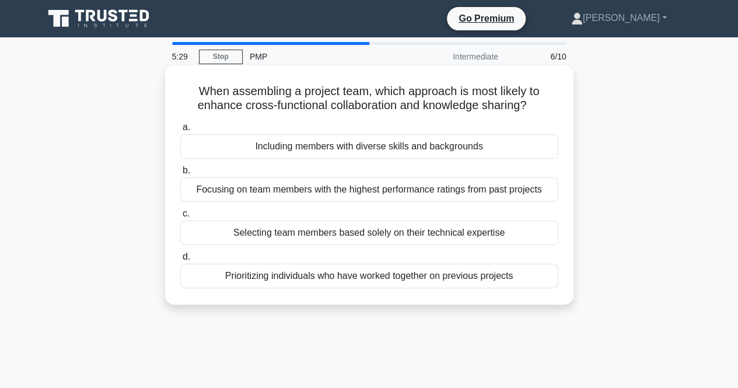
click at [328, 149] on div "Including members with diverse skills and backgrounds" at bounding box center [369, 146] width 378 height 24
click at [180, 131] on input "a. Including members with diverse skills and backgrounds" at bounding box center [180, 128] width 0 height 8
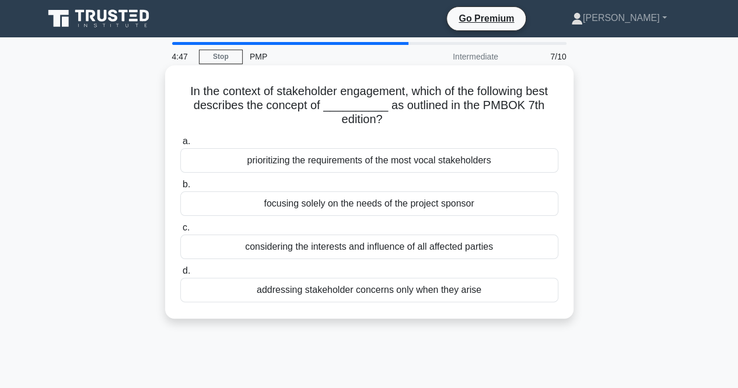
click at [345, 253] on div "considering the interests and influence of all affected parties" at bounding box center [369, 246] width 378 height 24
click at [180, 232] on input "c. considering the interests and influence of all affected parties" at bounding box center [180, 228] width 0 height 8
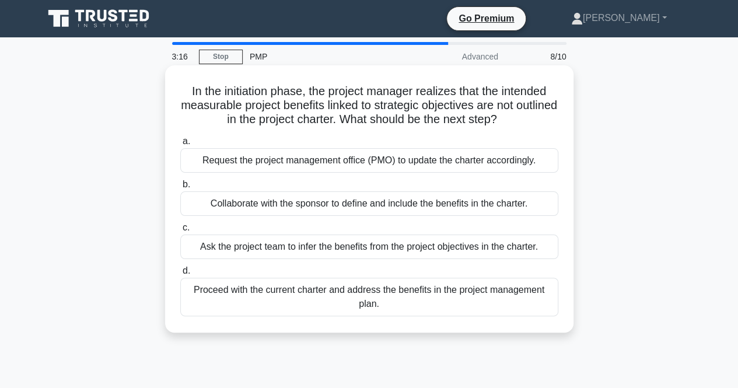
click at [363, 208] on div "Collaborate with the sponsor to define and include the benefits in the charter." at bounding box center [369, 203] width 378 height 24
click at [180, 188] on input "b. Collaborate with the sponsor to define and include the benefits in the chart…" at bounding box center [180, 185] width 0 height 8
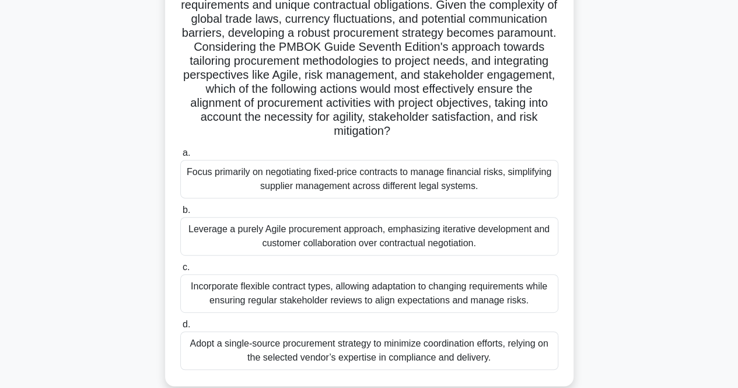
scroll to position [164, 0]
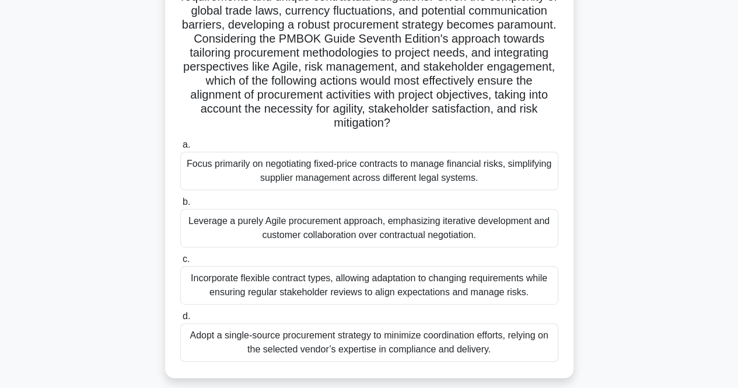
click at [376, 232] on div "Leverage a purely Agile procurement approach, emphasizing iterative development…" at bounding box center [369, 228] width 378 height 38
click at [180, 206] on input "b. Leverage a purely Agile procurement approach, emphasizing iterative developm…" at bounding box center [180, 202] width 0 height 8
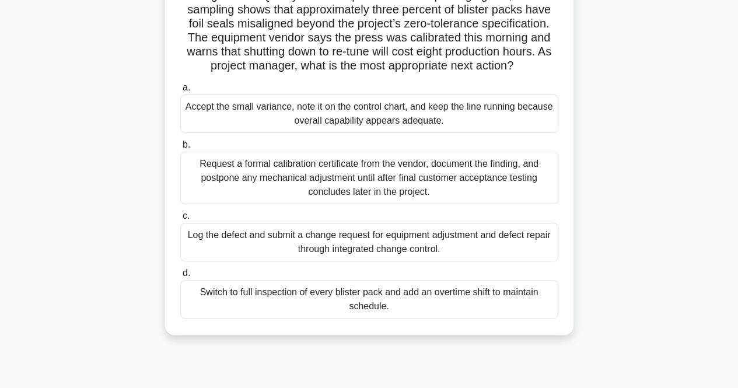
scroll to position [97, 0]
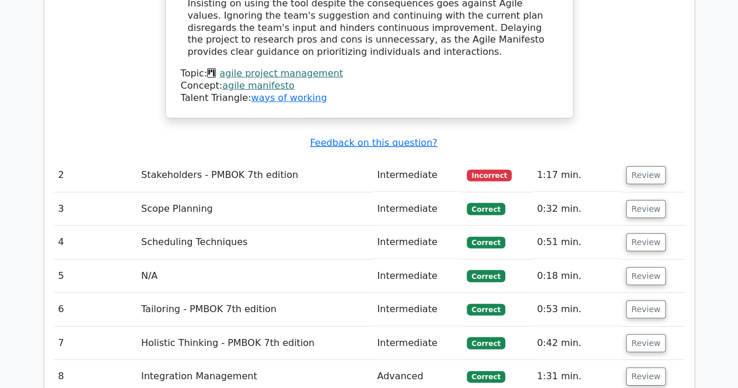
scroll to position [1566, 0]
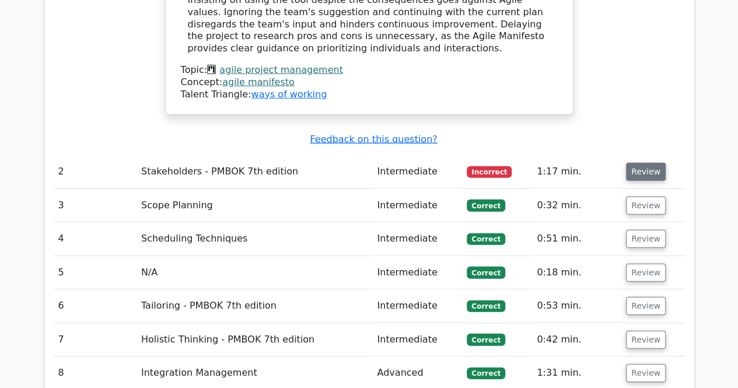
click at [638, 163] on button "Review" at bounding box center [646, 172] width 40 height 18
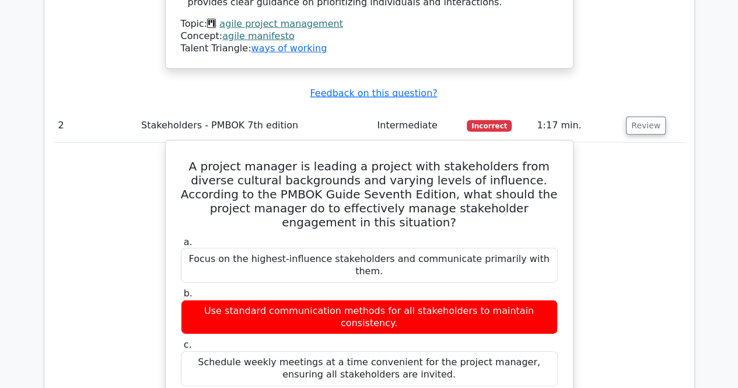
scroll to position [1613, 0]
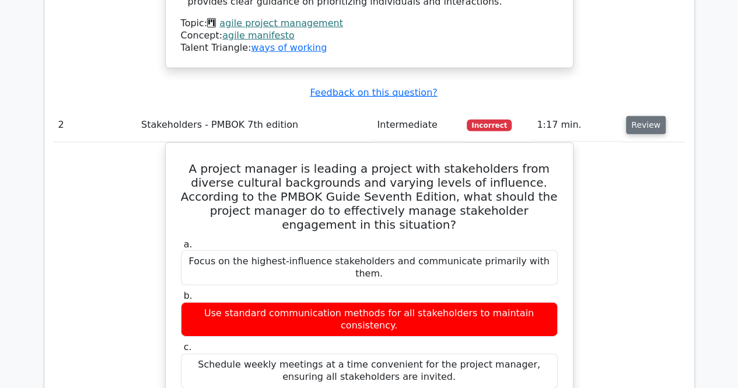
click at [646, 116] on button "Review" at bounding box center [646, 125] width 40 height 18
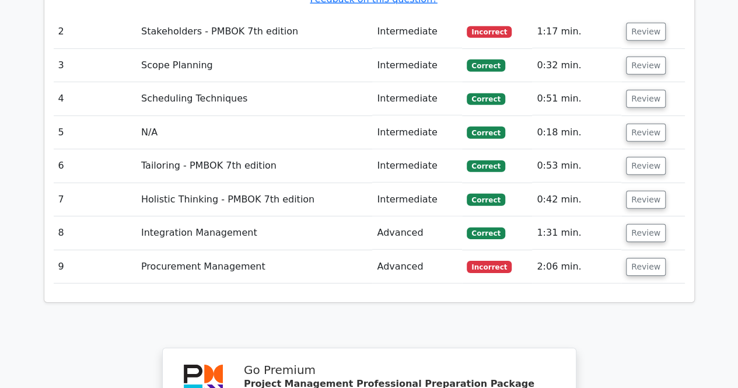
scroll to position [1707, 0]
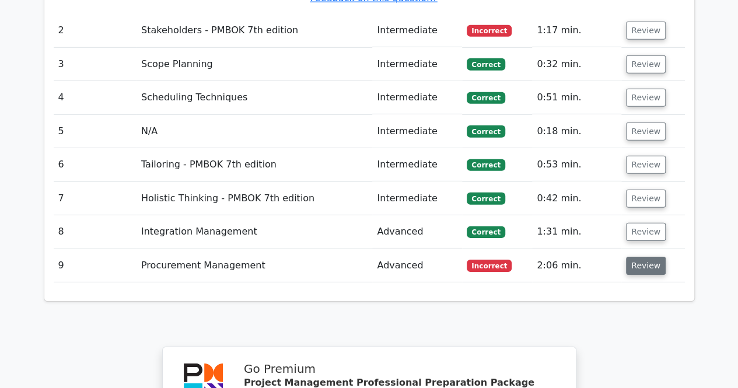
click at [640, 257] on button "Review" at bounding box center [646, 266] width 40 height 18
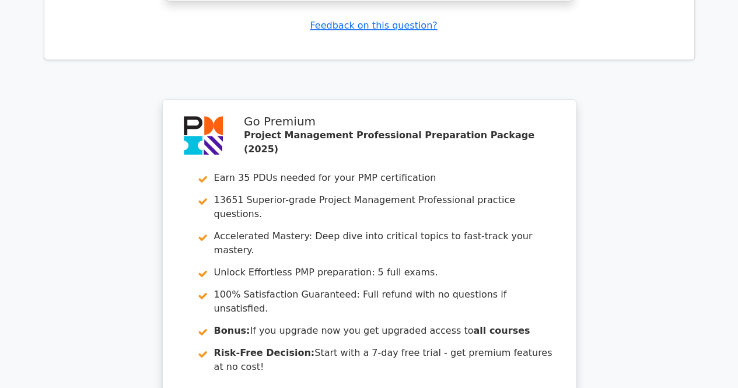
scroll to position [2914, 0]
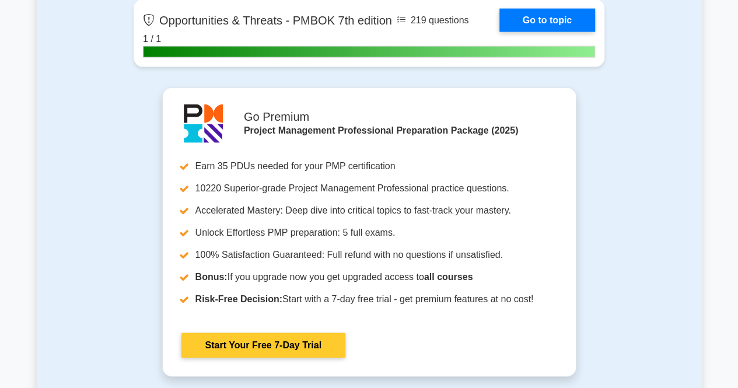
scroll to position [3520, 0]
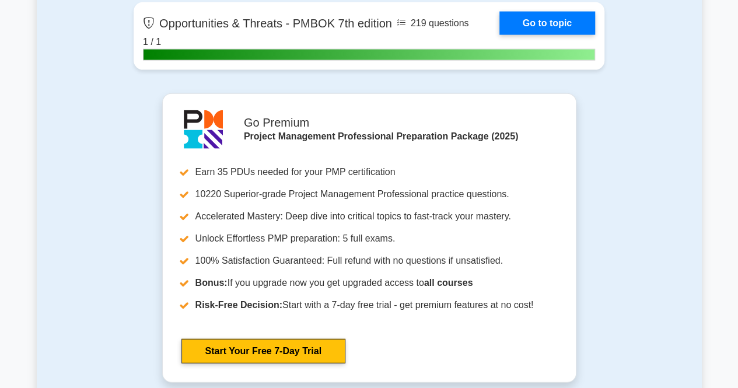
scroll to position [3520, 0]
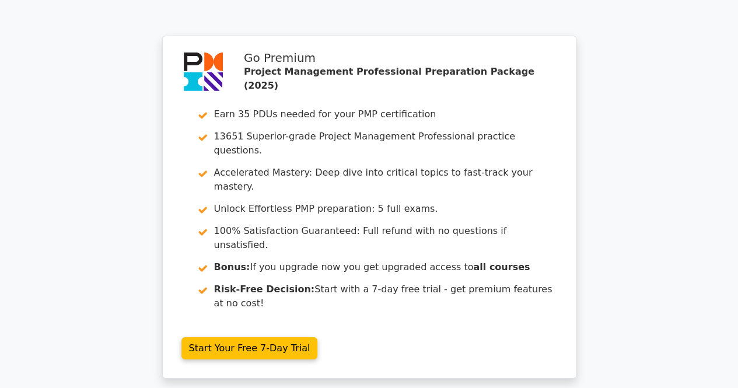
scroll to position [2056, 0]
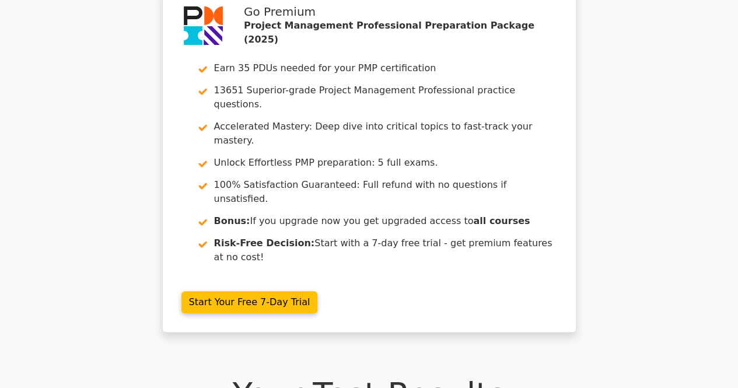
scroll to position [410, 0]
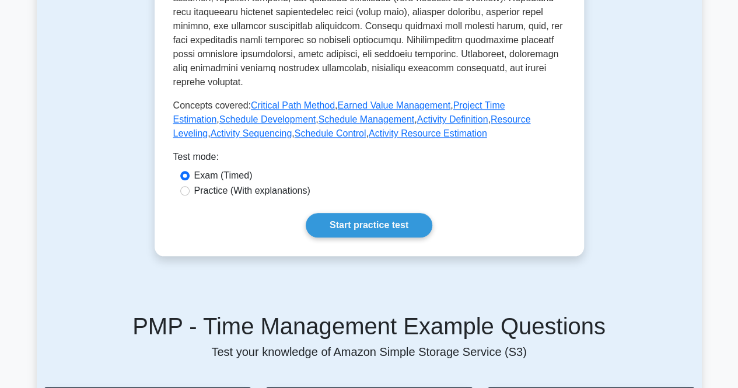
scroll to position [547, 0]
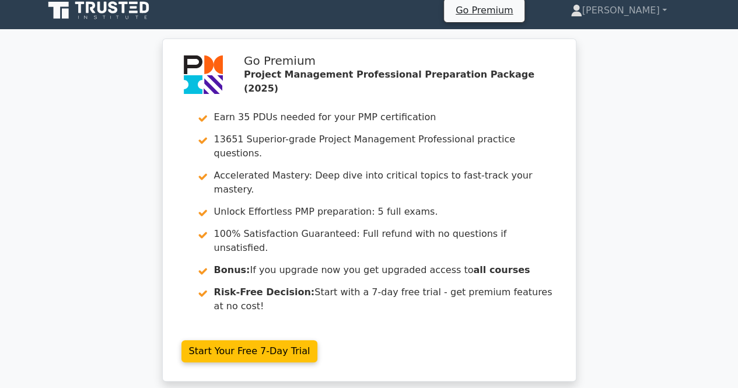
scroll to position [57, 0]
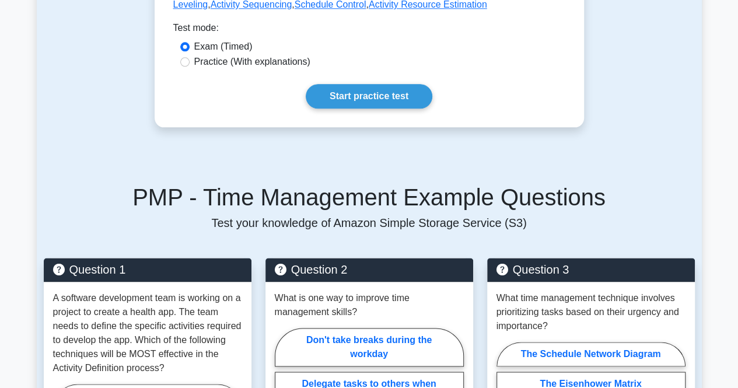
scroll to position [672, 0]
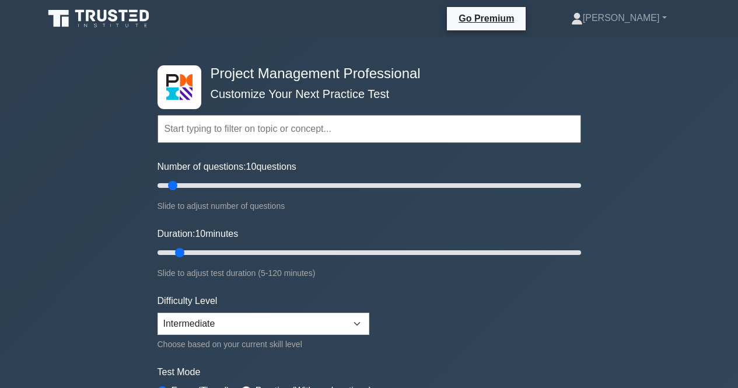
scroll to position [783, 0]
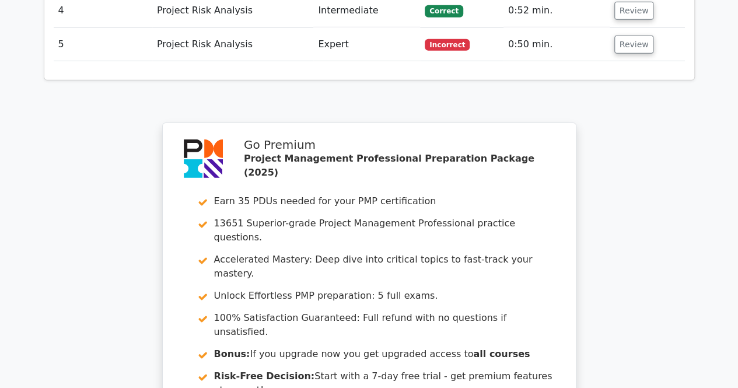
scroll to position [1892, 0]
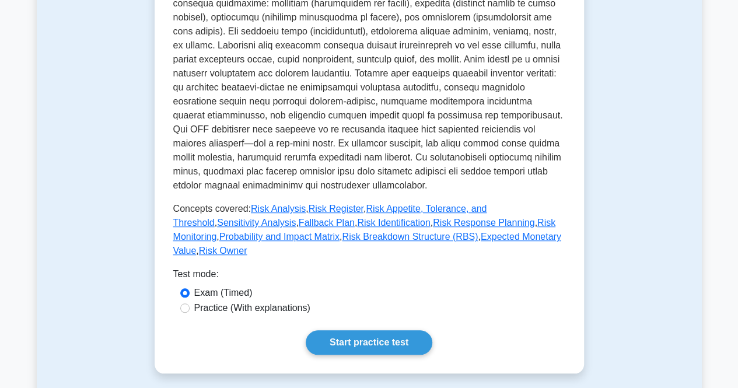
scroll to position [416, 0]
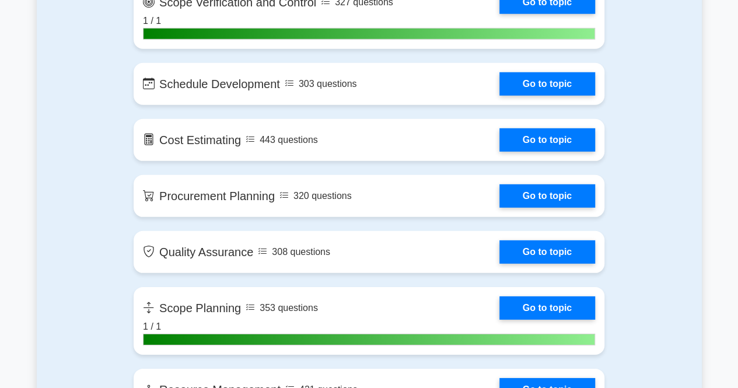
scroll to position [1802, 0]
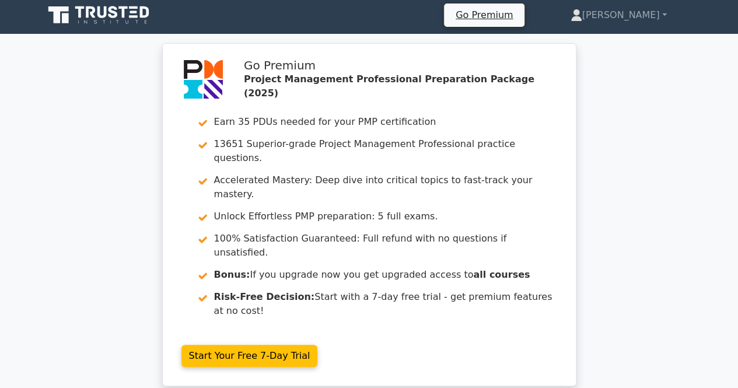
scroll to position [57, 0]
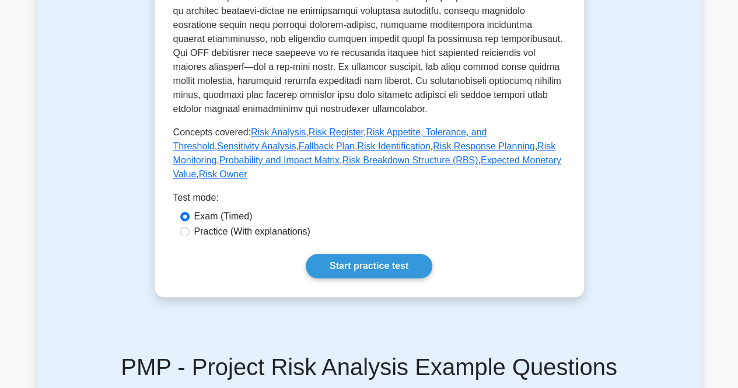
scroll to position [488, 0]
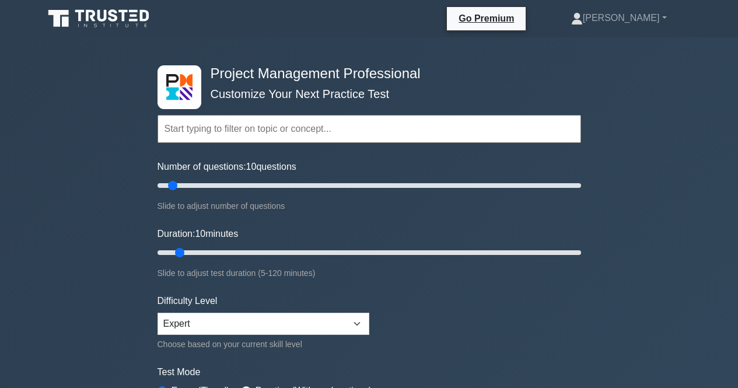
select select "expert"
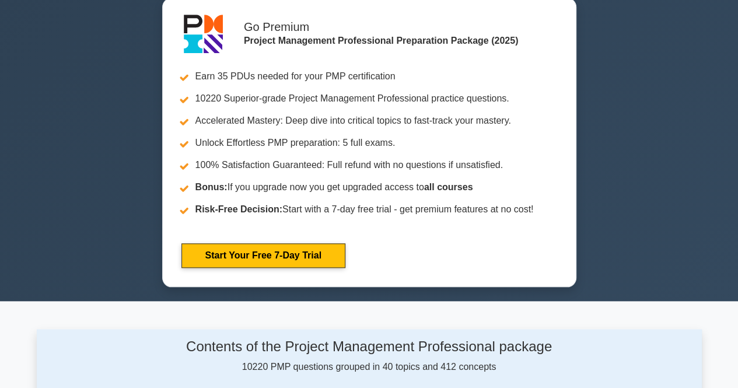
scroll to position [1423, 0]
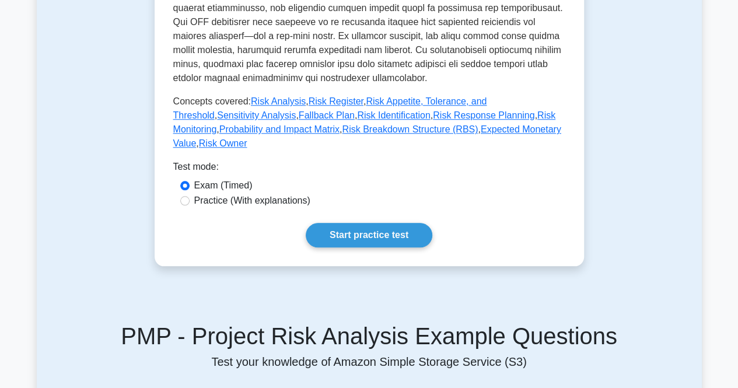
scroll to position [526, 0]
